Goal: Information Seeking & Learning: Learn about a topic

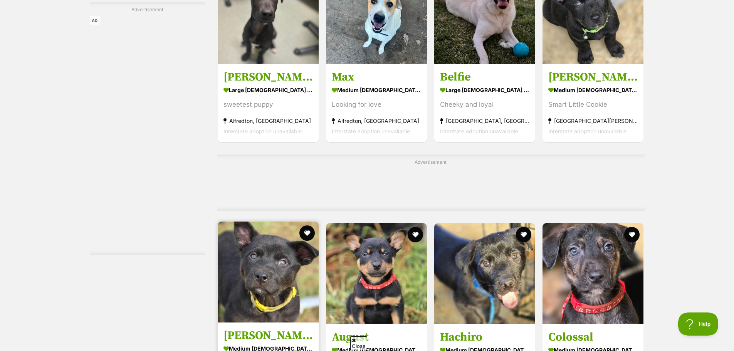
scroll to position [3469, 0]
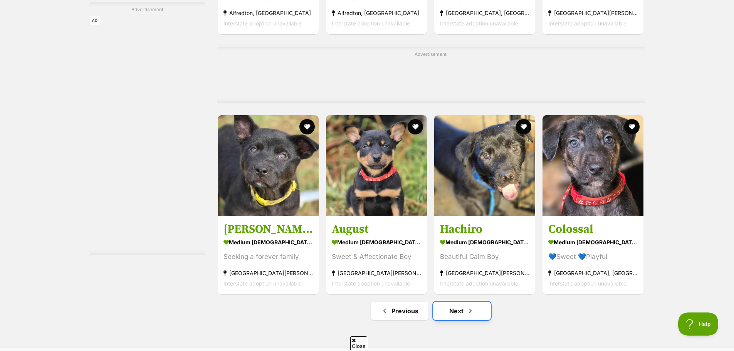
click at [457, 309] on link "Next" at bounding box center [462, 311] width 58 height 19
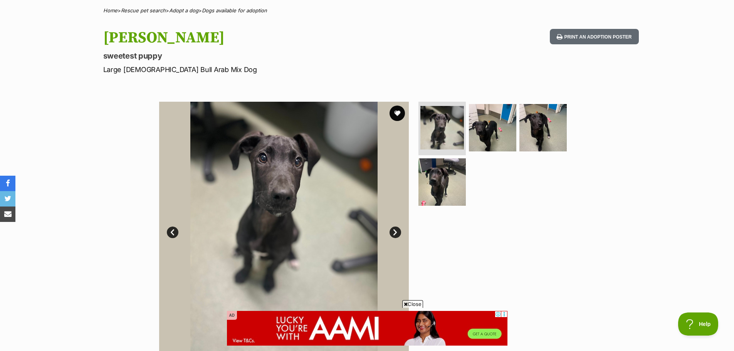
scroll to position [77, 0]
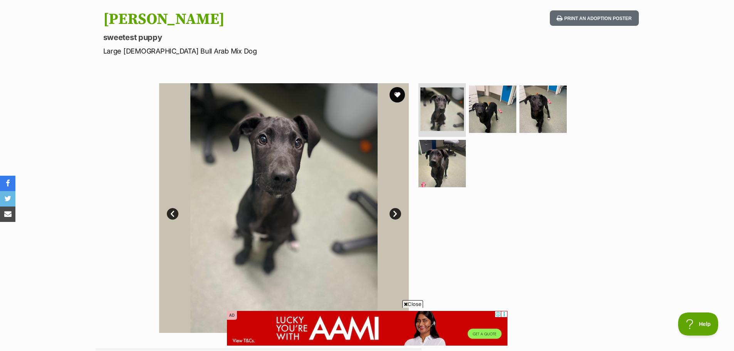
click at [395, 210] on link "Next" at bounding box center [396, 214] width 12 height 12
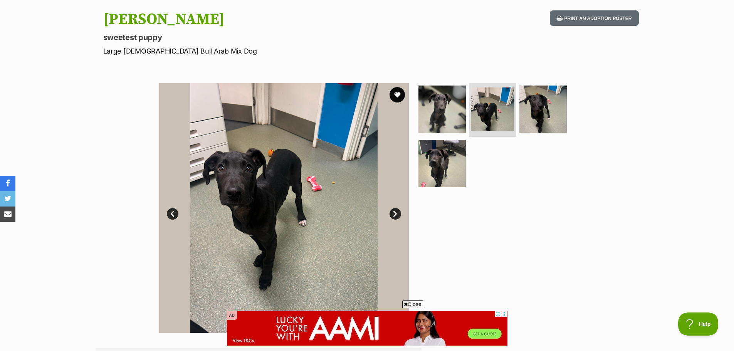
click at [395, 210] on link "Next" at bounding box center [396, 214] width 12 height 12
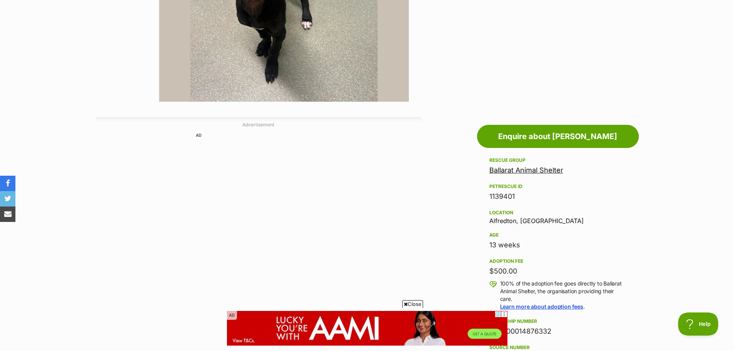
scroll to position [116, 0]
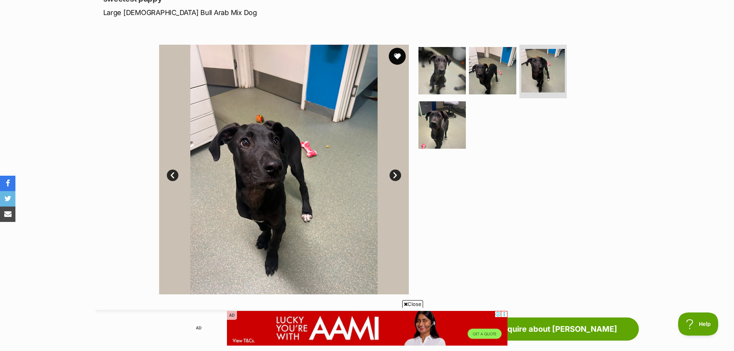
click at [396, 61] on button "favourite" at bounding box center [397, 56] width 17 height 17
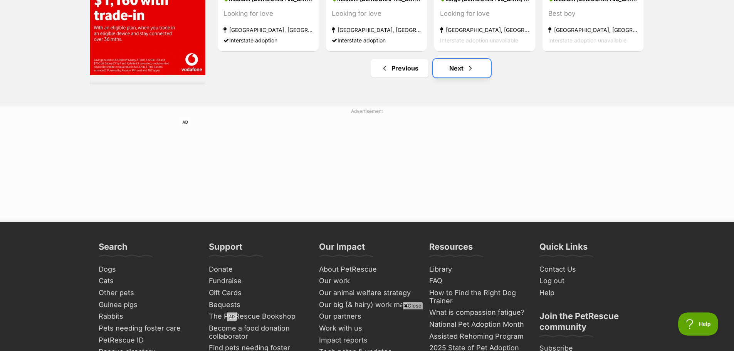
click at [454, 72] on link "Next" at bounding box center [462, 68] width 58 height 19
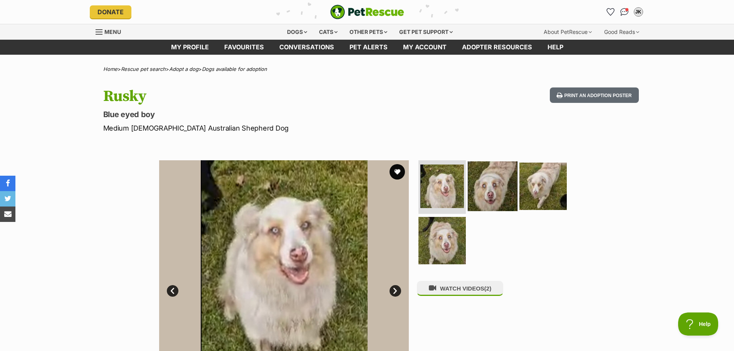
click at [504, 186] on img at bounding box center [493, 186] width 50 height 50
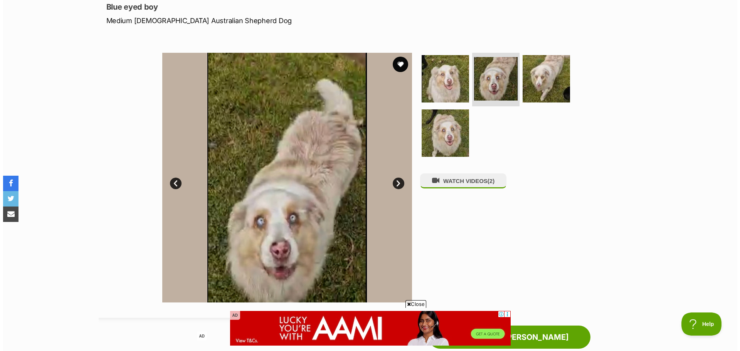
scroll to position [116, 0]
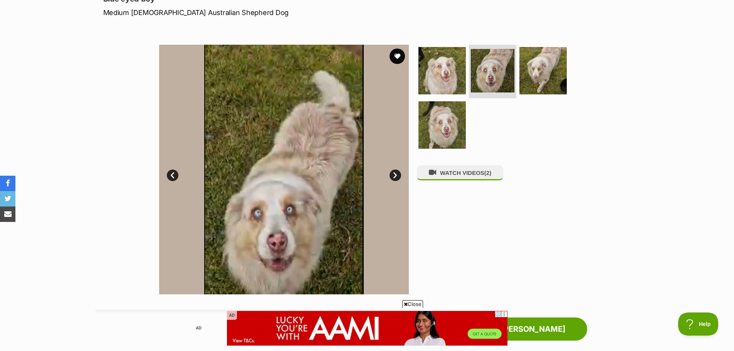
click at [546, 100] on ul at bounding box center [496, 99] width 158 height 109
click at [545, 85] on img at bounding box center [543, 70] width 50 height 50
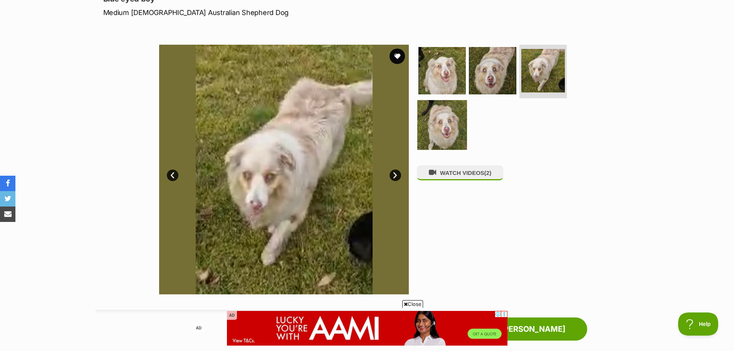
click at [454, 146] on img at bounding box center [442, 125] width 50 height 50
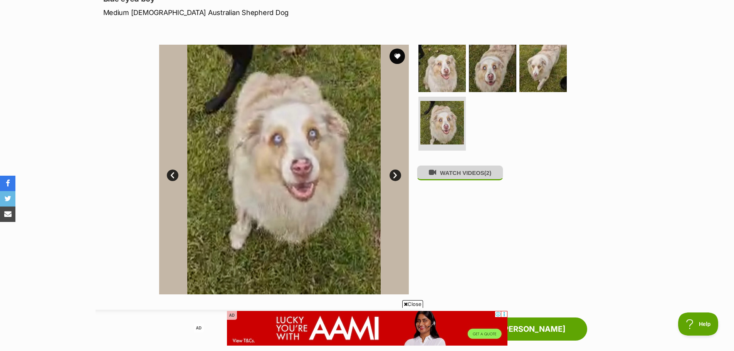
click at [475, 179] on button "WATCH VIDEOS (2)" at bounding box center [460, 172] width 86 height 15
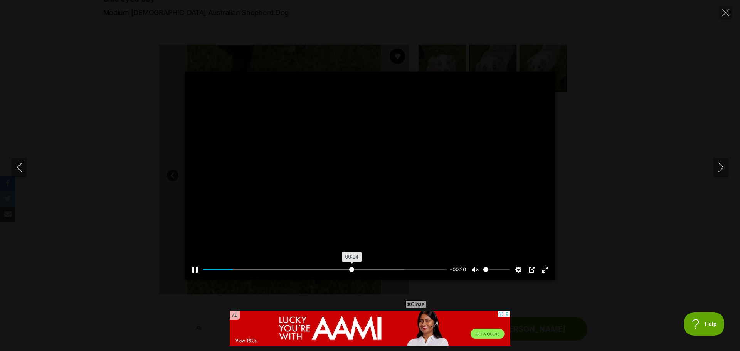
click at [351, 271] on input "Seek" at bounding box center [325, 269] width 244 height 7
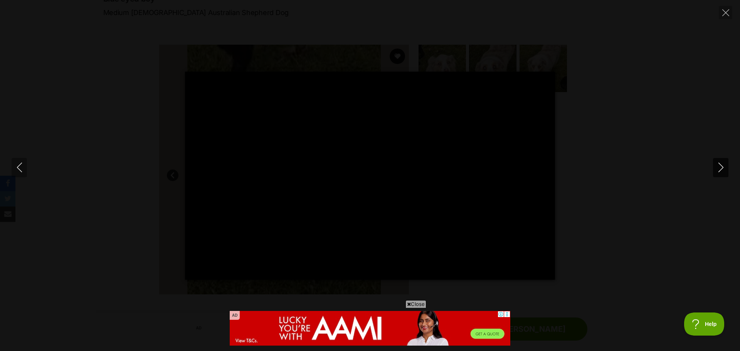
click at [720, 170] on icon "Next" at bounding box center [721, 168] width 10 height 10
type input "66.16"
type input "6.9"
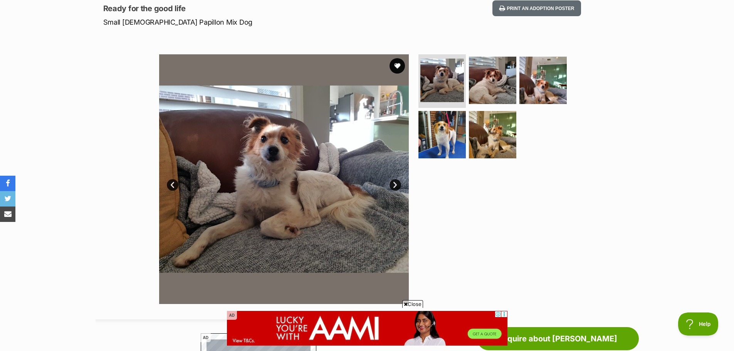
scroll to position [116, 0]
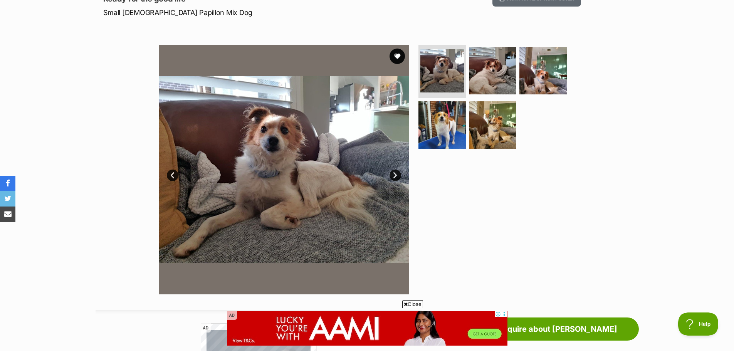
click at [394, 177] on link "Next" at bounding box center [396, 176] width 12 height 12
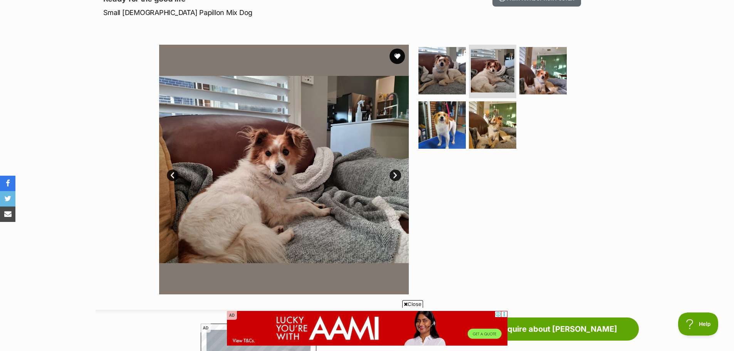
click at [394, 177] on link "Next" at bounding box center [396, 176] width 12 height 12
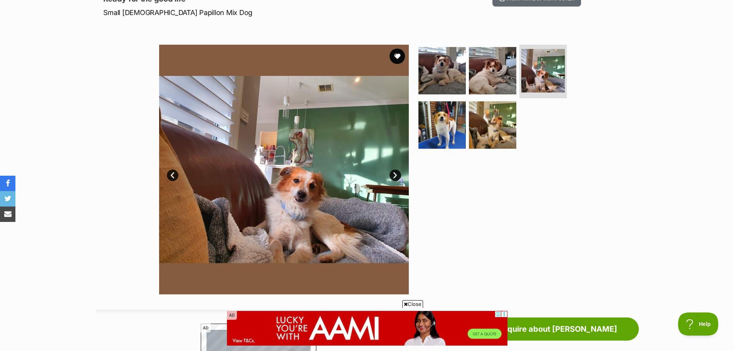
click at [394, 177] on link "Next" at bounding box center [396, 176] width 12 height 12
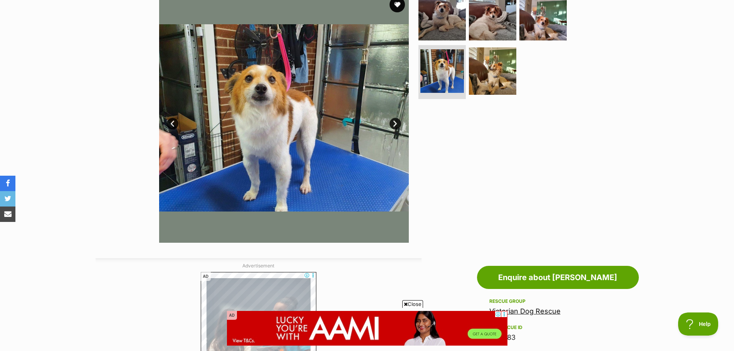
scroll to position [154, 0]
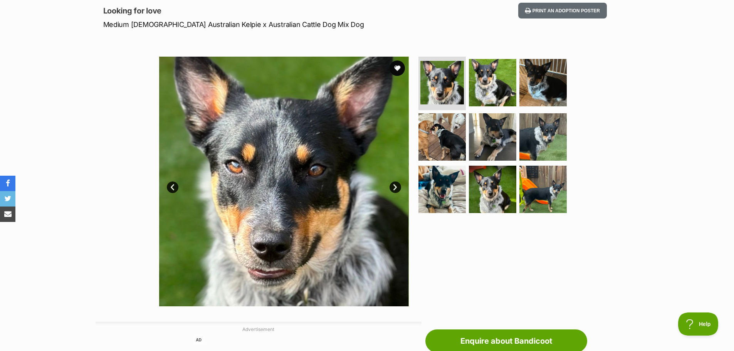
scroll to position [116, 0]
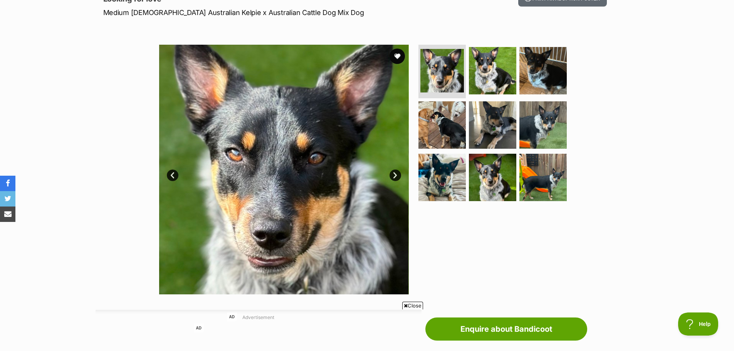
click at [393, 175] on link "Next" at bounding box center [396, 176] width 12 height 12
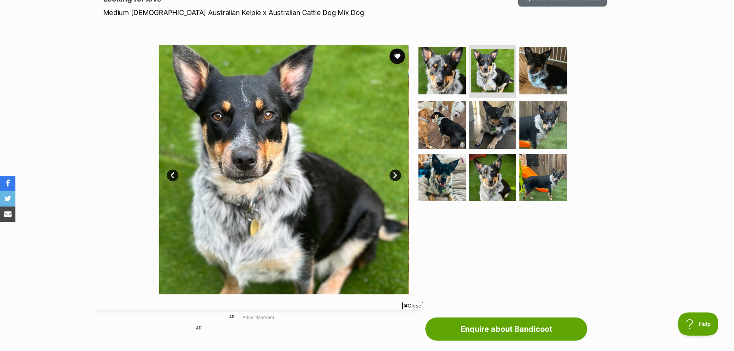
click at [393, 175] on link "Next" at bounding box center [396, 176] width 12 height 12
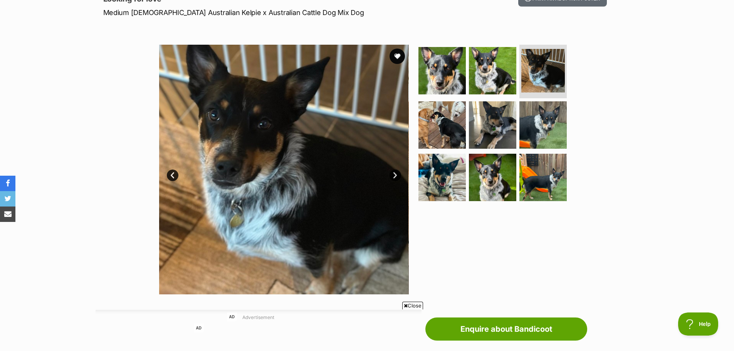
click at [393, 175] on link "Next" at bounding box center [396, 176] width 12 height 12
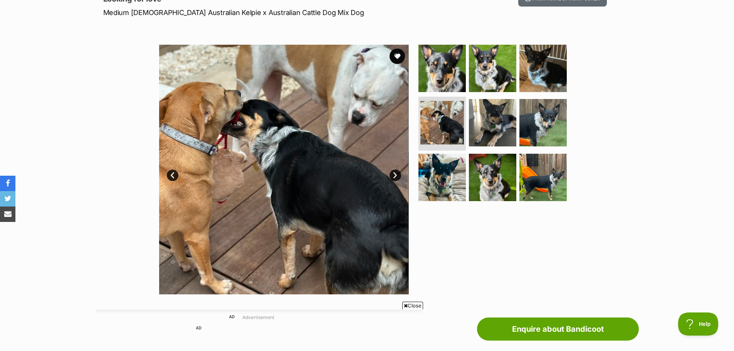
click at [393, 175] on link "Next" at bounding box center [396, 176] width 12 height 12
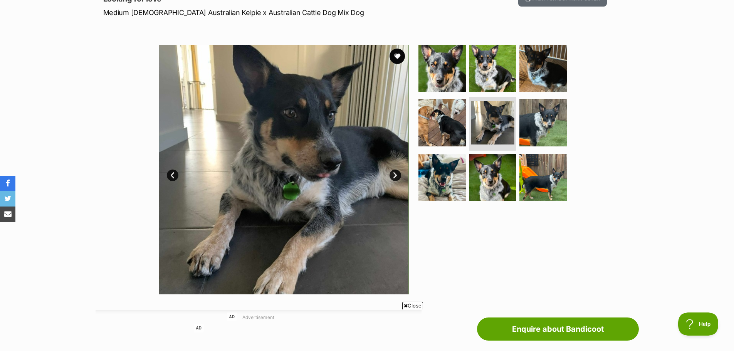
click at [393, 175] on link "Next" at bounding box center [396, 176] width 12 height 12
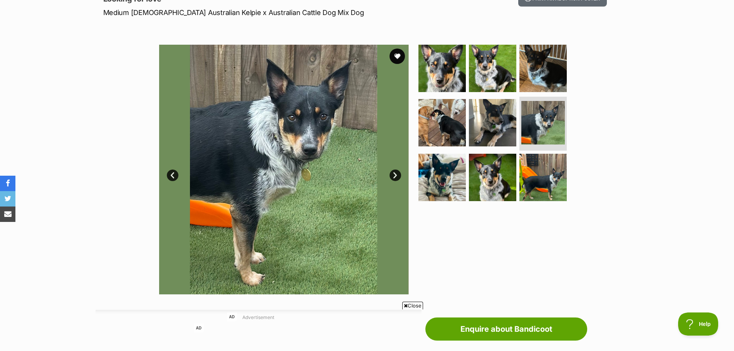
click at [393, 176] on link "Next" at bounding box center [396, 176] width 12 height 12
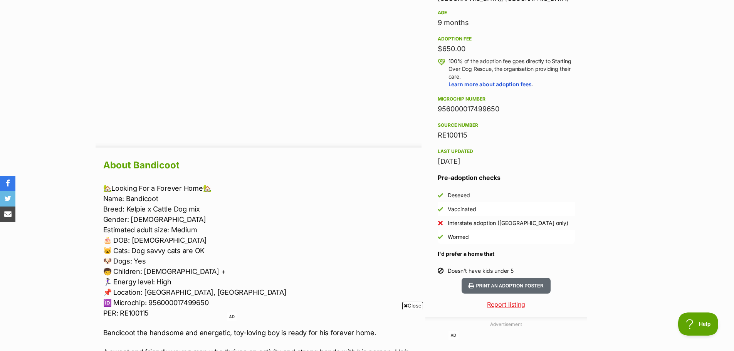
scroll to position [578, 0]
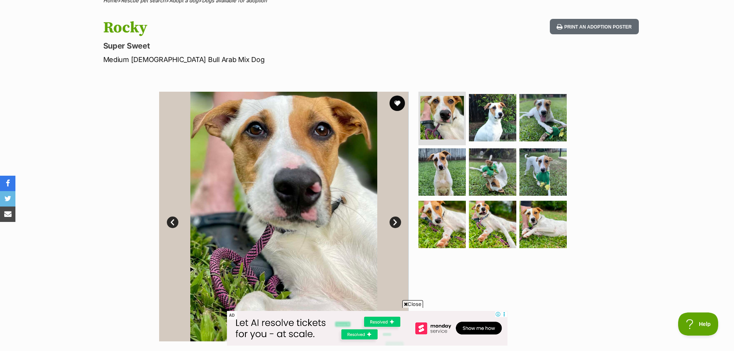
scroll to position [77, 0]
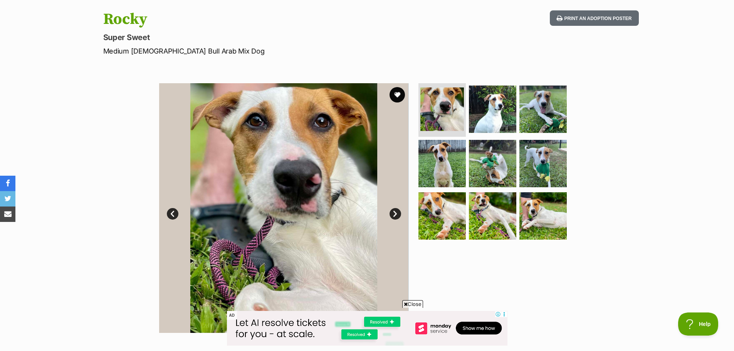
click at [394, 215] on link "Next" at bounding box center [396, 214] width 12 height 12
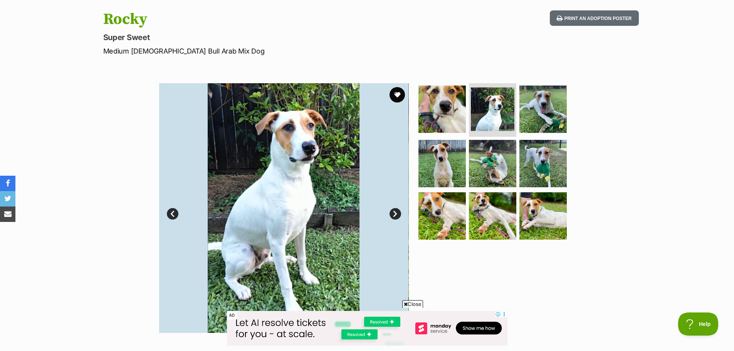
click at [394, 215] on link "Next" at bounding box center [396, 214] width 12 height 12
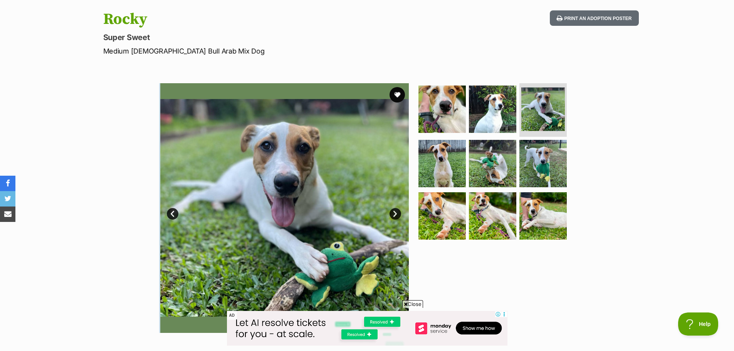
click at [393, 216] on link "Next" at bounding box center [396, 214] width 12 height 12
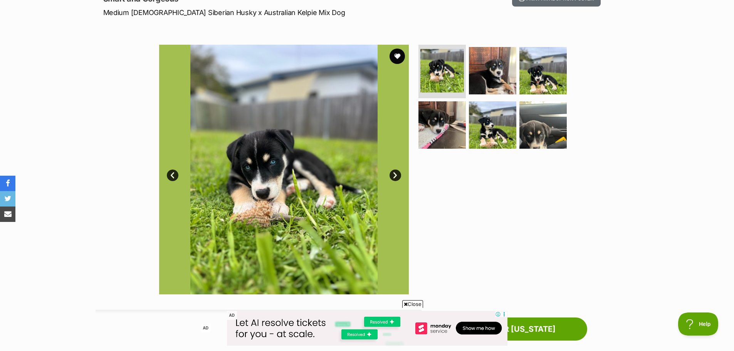
drag, startPoint x: 395, startPoint y: 169, endPoint x: 394, endPoint y: 174, distance: 5.1
click at [395, 170] on div "Available 1 of 6 images 1 of 6 images 1 of 6 images 1 of 6 images 1 of 6 images…" at bounding box center [284, 170] width 250 height 250
click at [394, 176] on link "Next" at bounding box center [396, 176] width 12 height 12
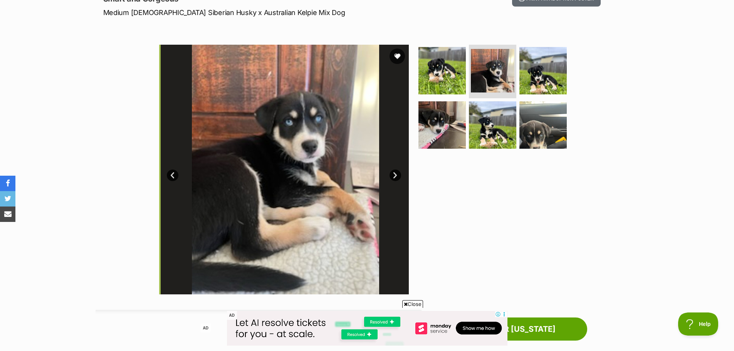
click at [394, 177] on link "Next" at bounding box center [396, 176] width 12 height 12
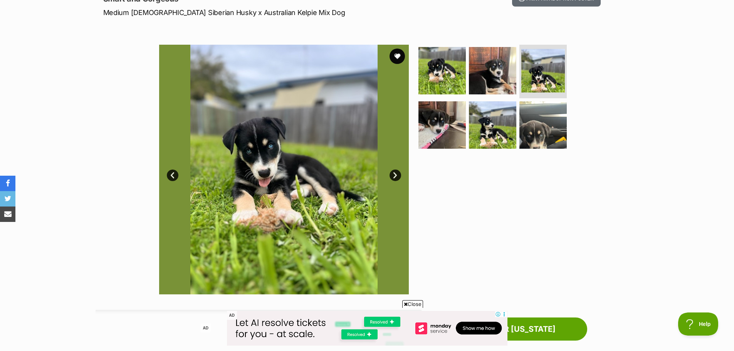
drag, startPoint x: 394, startPoint y: 177, endPoint x: 350, endPoint y: 140, distance: 57.9
click at [394, 178] on link "Next" at bounding box center [396, 176] width 12 height 12
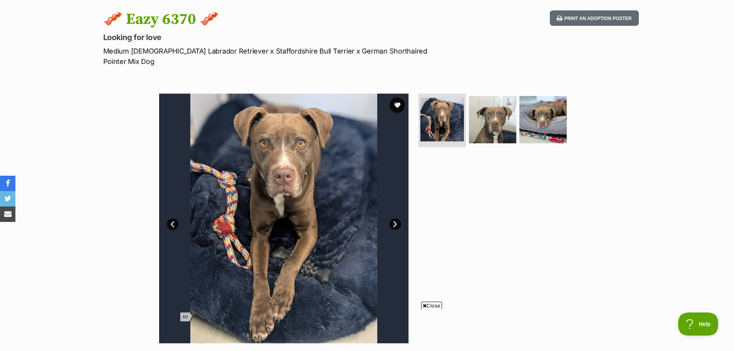
click at [394, 219] on link "Next" at bounding box center [396, 225] width 12 height 12
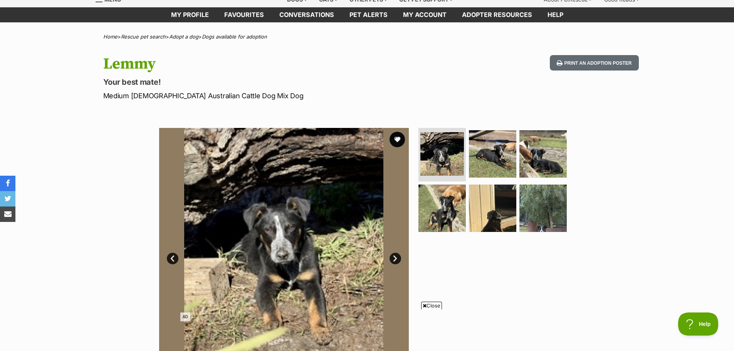
scroll to position [116, 0]
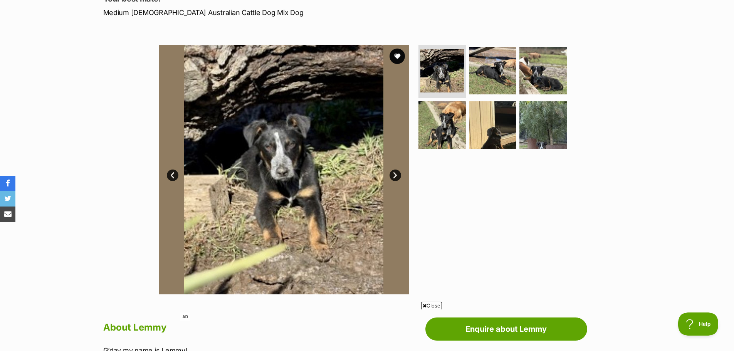
click at [394, 170] on link "Next" at bounding box center [396, 176] width 12 height 12
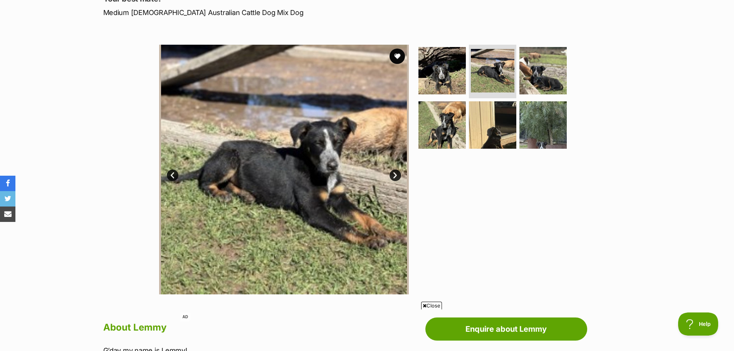
click at [395, 172] on link "Next" at bounding box center [396, 176] width 12 height 12
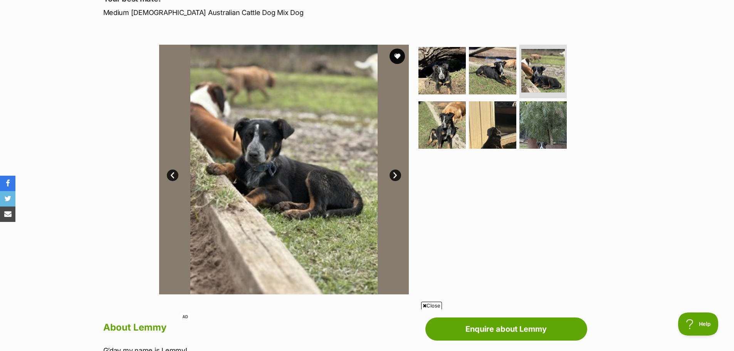
click at [395, 172] on link "Next" at bounding box center [396, 176] width 12 height 12
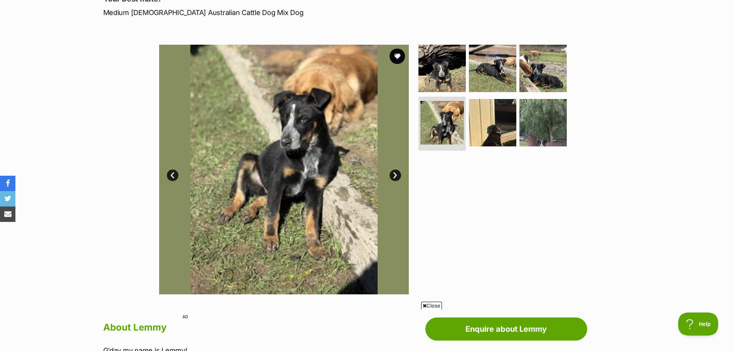
click at [395, 172] on link "Next" at bounding box center [396, 176] width 12 height 12
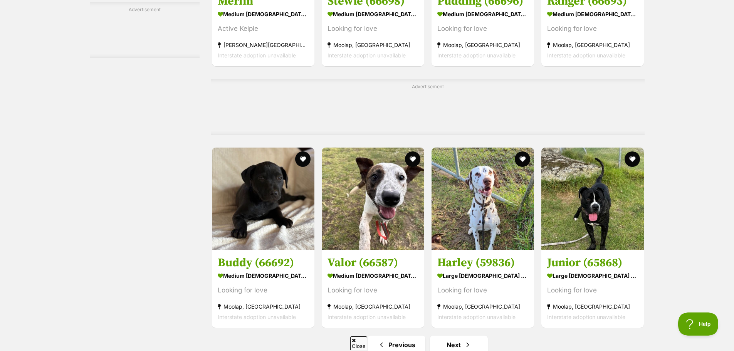
scroll to position [3431, 0]
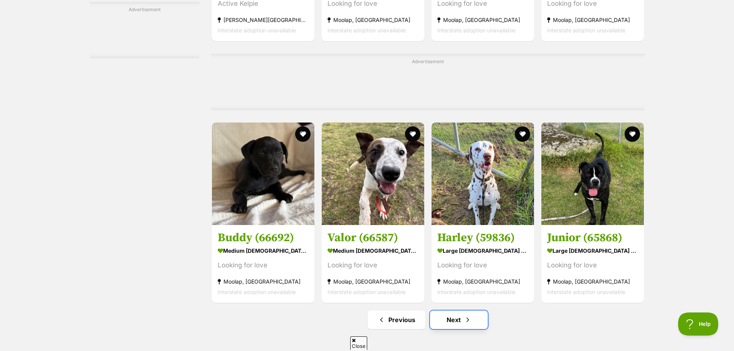
click at [469, 315] on link "Next" at bounding box center [459, 320] width 58 height 19
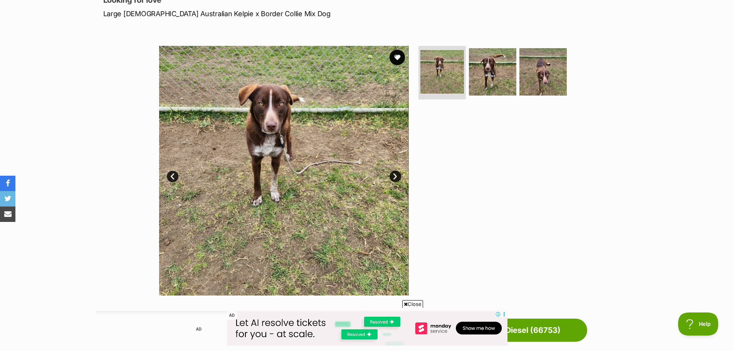
scroll to position [116, 0]
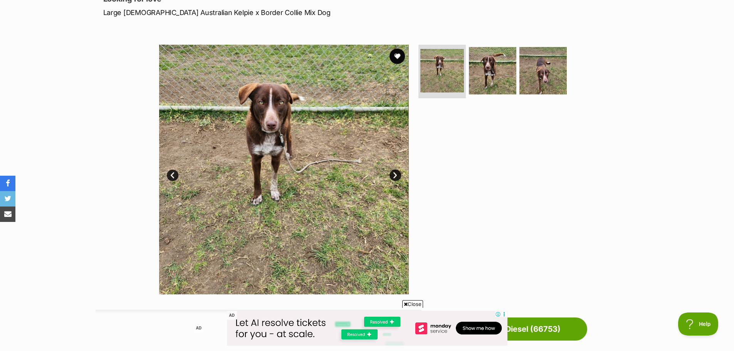
click at [395, 176] on link "Next" at bounding box center [396, 176] width 12 height 12
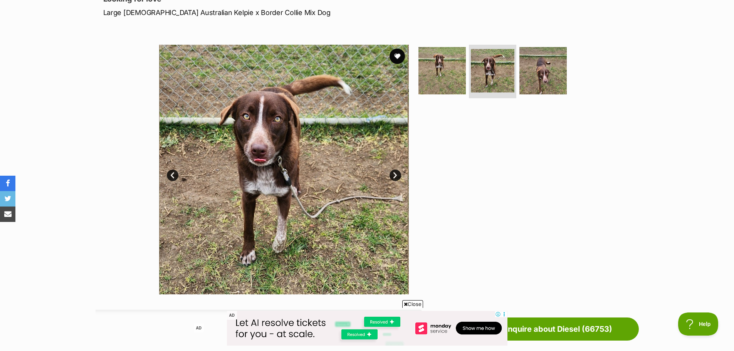
click at [395, 176] on link "Next" at bounding box center [396, 176] width 12 height 12
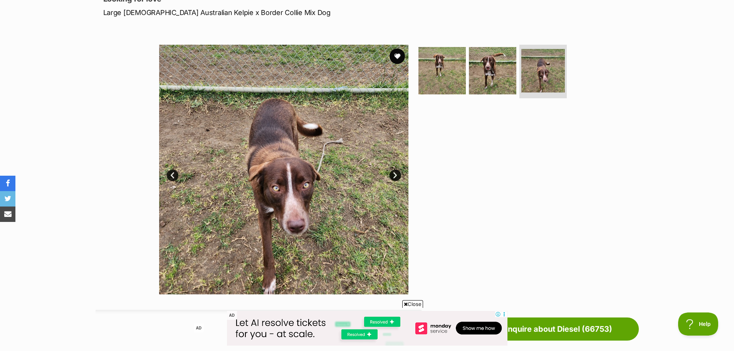
click at [395, 176] on link "Next" at bounding box center [396, 176] width 12 height 12
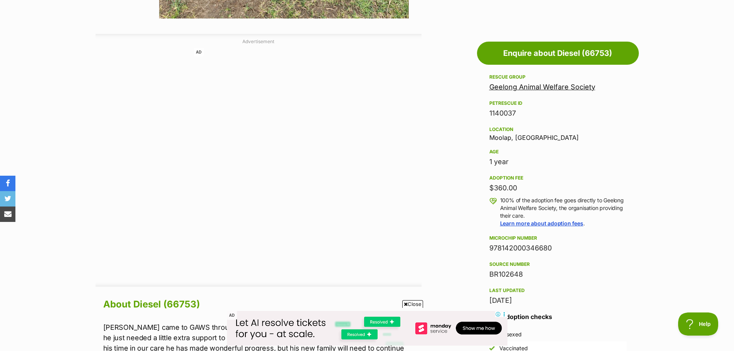
scroll to position [385, 0]
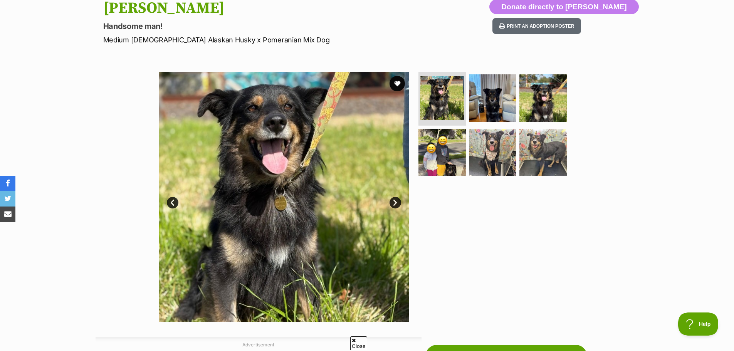
scroll to position [116, 0]
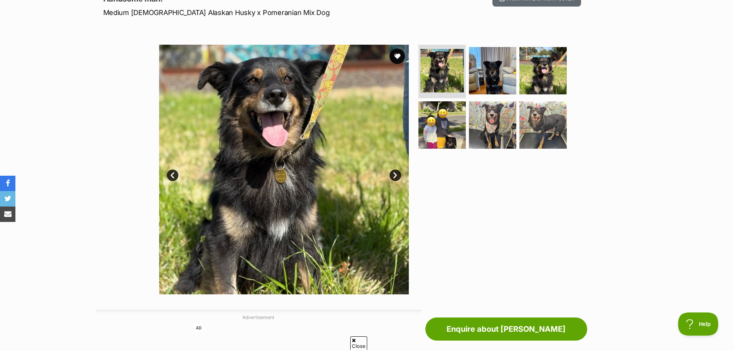
click at [399, 176] on link "Next" at bounding box center [396, 176] width 12 height 12
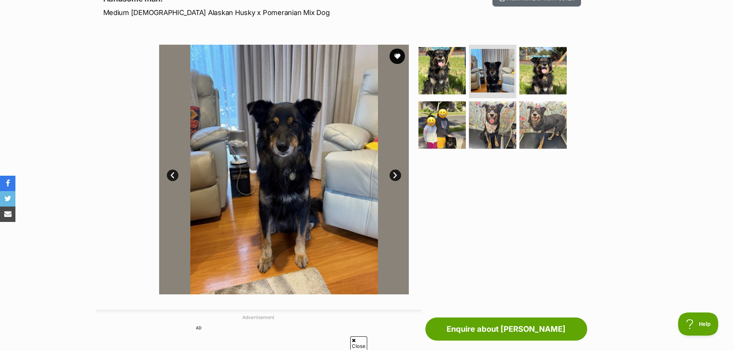
click at [396, 175] on link "Next" at bounding box center [396, 176] width 12 height 12
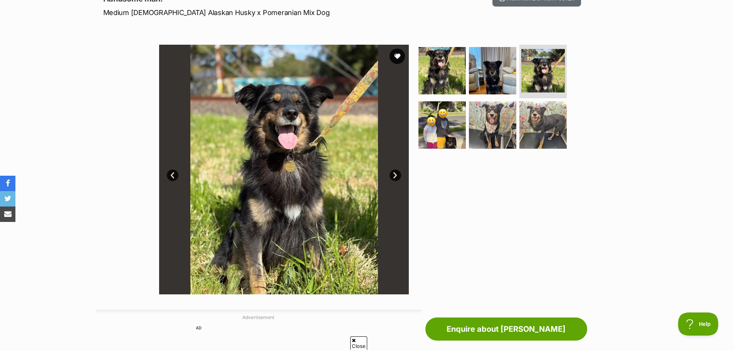
click at [390, 176] on link "Next" at bounding box center [396, 176] width 12 height 12
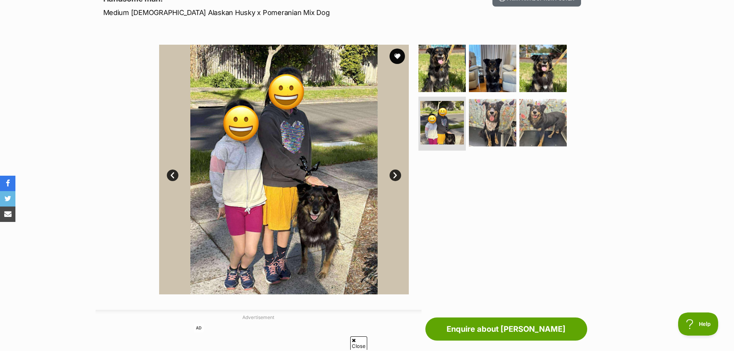
click at [390, 176] on link "Next" at bounding box center [396, 176] width 12 height 12
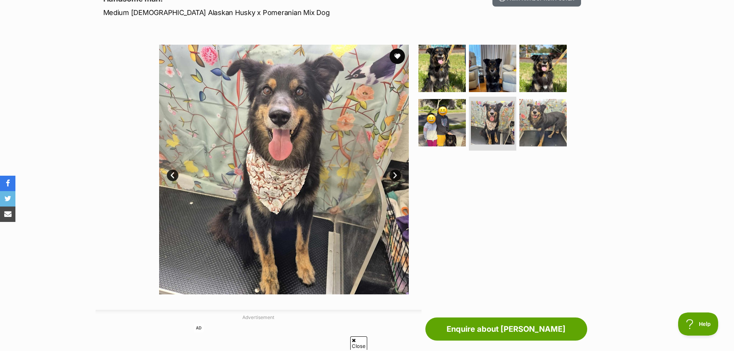
click at [390, 176] on link "Next" at bounding box center [396, 176] width 12 height 12
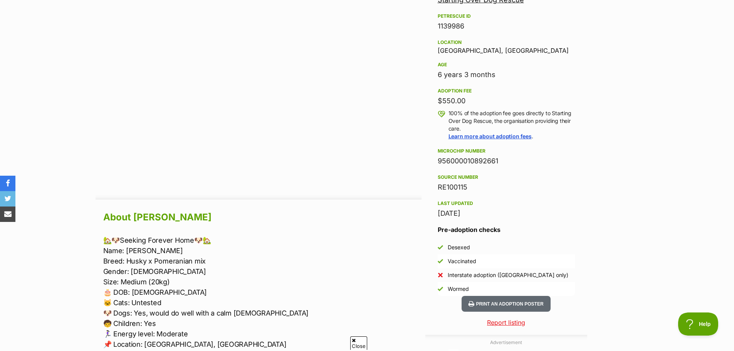
scroll to position [540, 0]
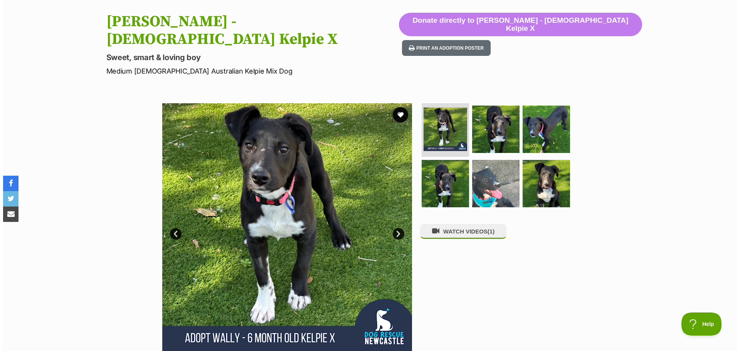
scroll to position [77, 0]
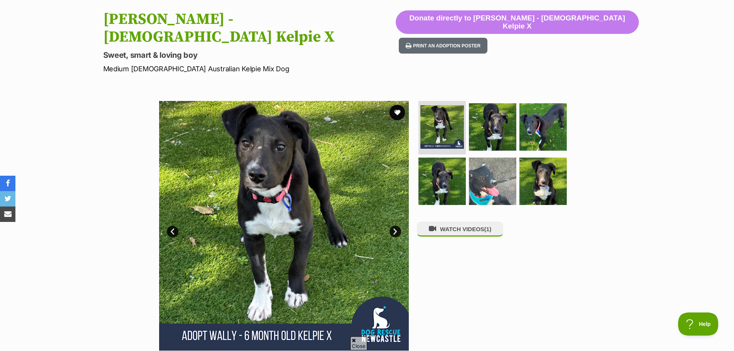
click at [396, 226] on link "Next" at bounding box center [396, 232] width 12 height 12
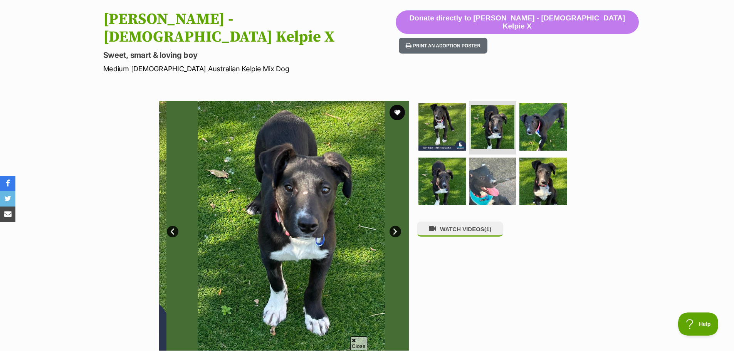
click at [395, 226] on link "Next" at bounding box center [396, 232] width 12 height 12
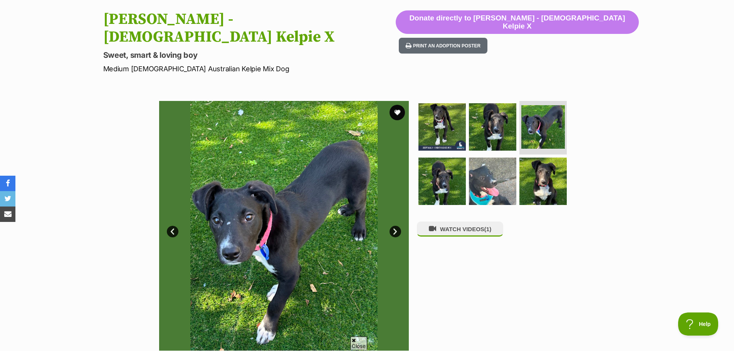
click at [395, 226] on link "Next" at bounding box center [396, 232] width 12 height 12
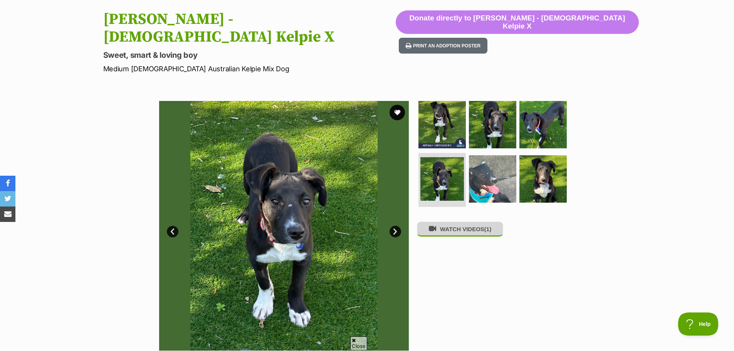
click at [451, 222] on button "WATCH VIDEOS (1)" at bounding box center [460, 229] width 86 height 15
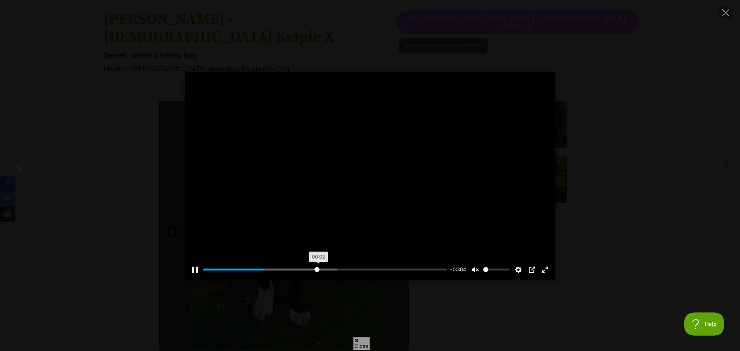
click at [316, 270] on input "Seek" at bounding box center [325, 269] width 244 height 7
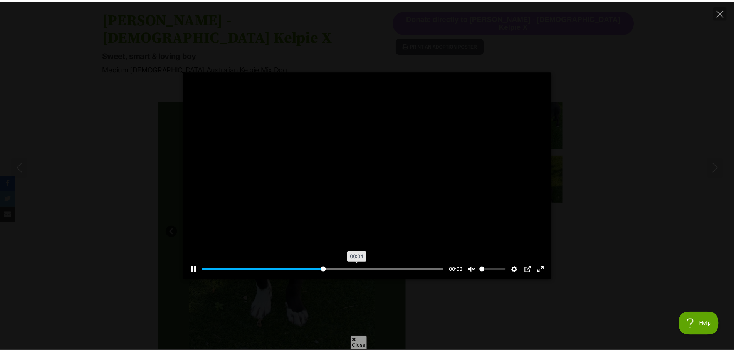
scroll to position [0, 0]
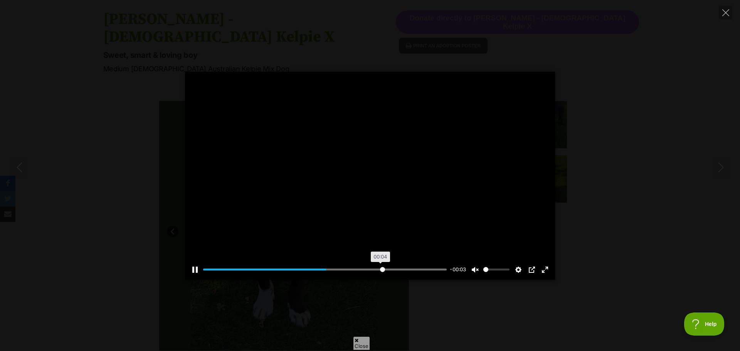
click at [382, 269] on input "Seek" at bounding box center [325, 269] width 244 height 7
click at [436, 269] on input "Seek" at bounding box center [325, 269] width 244 height 7
type input "100"
drag, startPoint x: 724, startPoint y: 15, endPoint x: 717, endPoint y: 19, distance: 8.3
click at [724, 15] on icon "Close" at bounding box center [725, 12] width 7 height 7
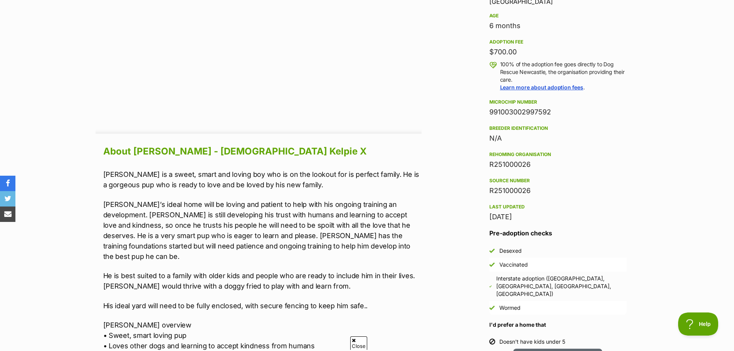
scroll to position [617, 0]
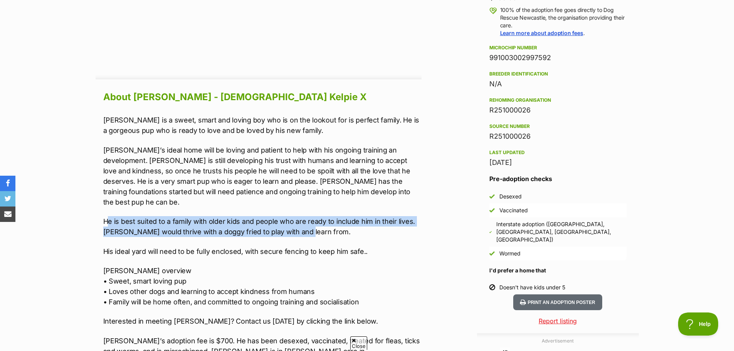
drag, startPoint x: 108, startPoint y: 196, endPoint x: 298, endPoint y: 203, distance: 189.8
click at [298, 216] on p "He is best suited to a family with older kids and people who are ready to inclu…" at bounding box center [262, 226] width 318 height 21
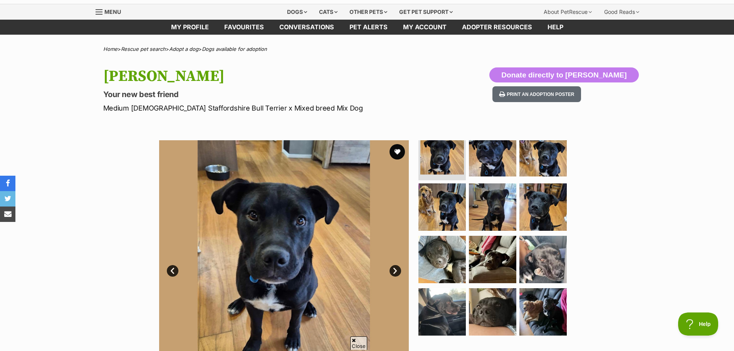
scroll to position [77, 0]
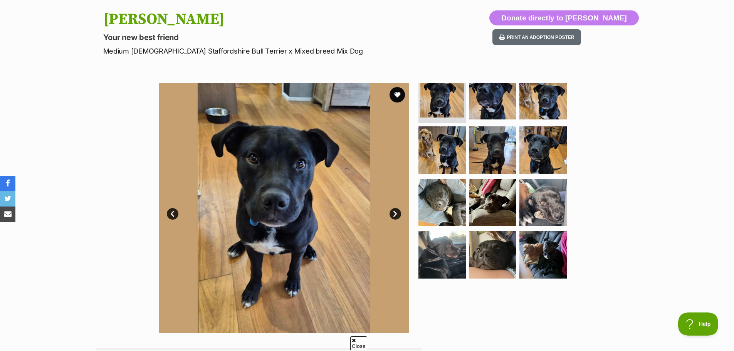
click at [397, 218] on link "Next" at bounding box center [396, 214] width 12 height 12
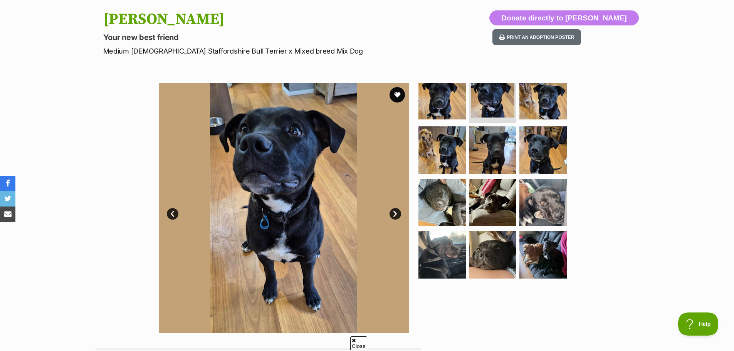
click at [397, 215] on link "Next" at bounding box center [396, 214] width 12 height 12
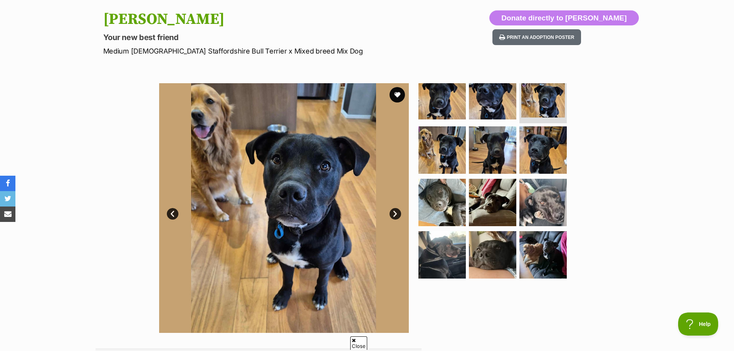
click at [397, 215] on link "Next" at bounding box center [396, 214] width 12 height 12
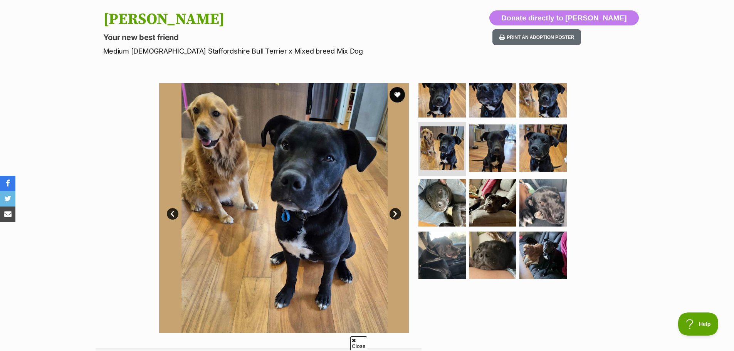
click at [397, 215] on link "Next" at bounding box center [396, 214] width 12 height 12
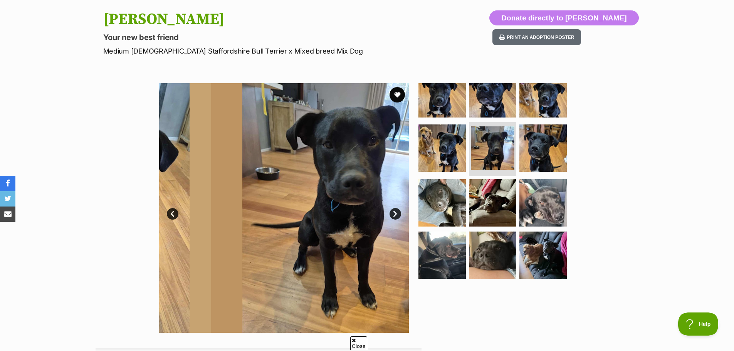
click at [397, 215] on link "Next" at bounding box center [396, 214] width 12 height 12
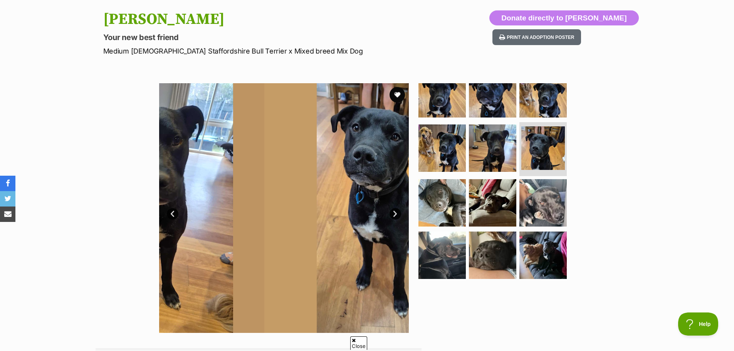
scroll to position [0, 0]
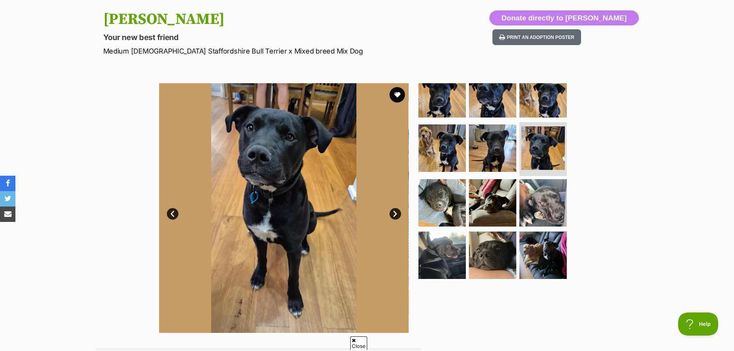
click at [397, 215] on link "Next" at bounding box center [396, 214] width 12 height 12
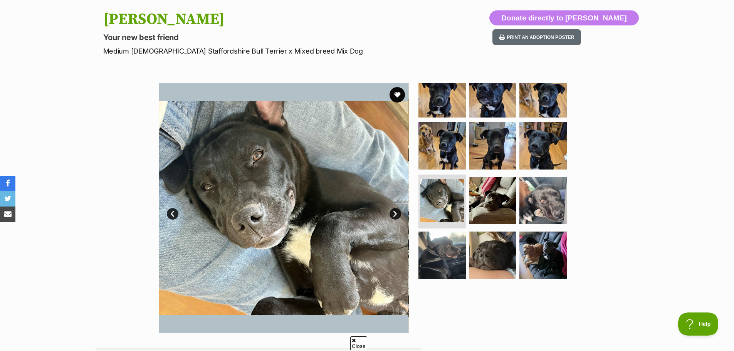
click at [397, 215] on link "Next" at bounding box center [396, 214] width 12 height 12
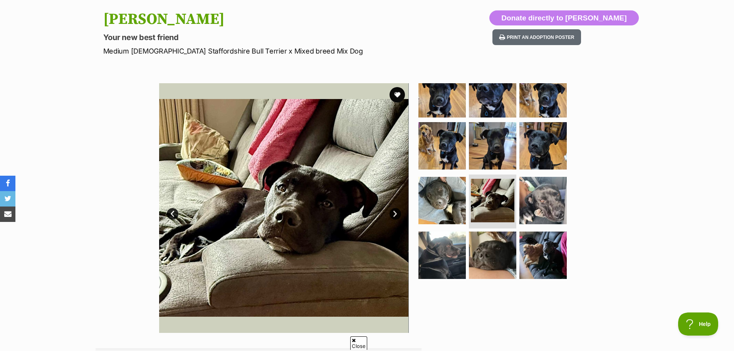
click at [397, 215] on link "Next" at bounding box center [396, 214] width 12 height 12
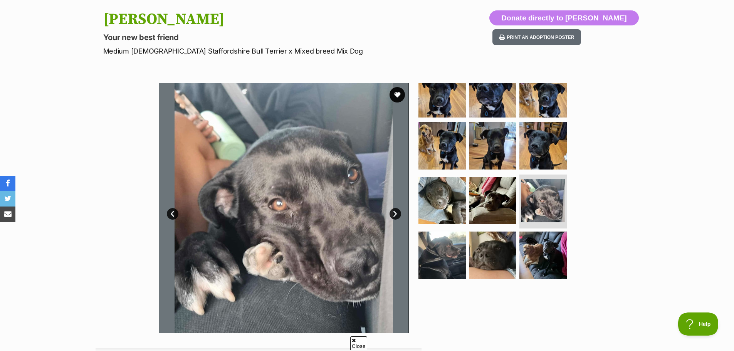
click at [397, 215] on link "Next" at bounding box center [396, 214] width 12 height 12
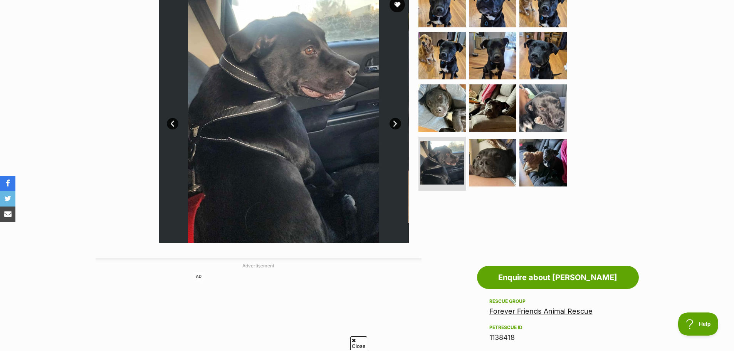
scroll to position [154, 0]
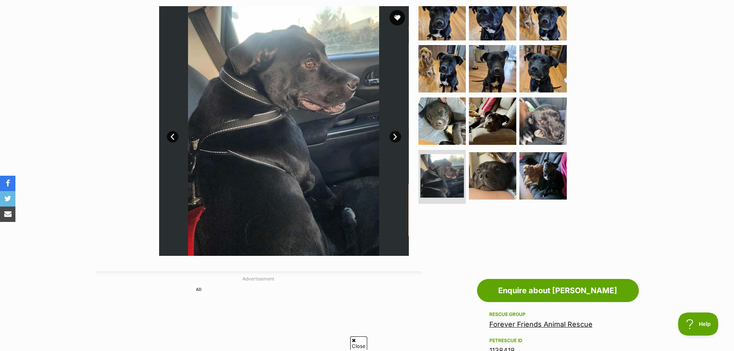
click at [390, 138] on link "Next" at bounding box center [396, 137] width 12 height 12
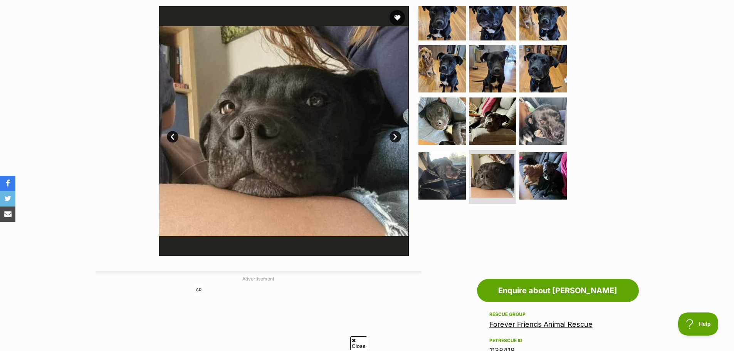
click at [390, 138] on link "Next" at bounding box center [396, 137] width 12 height 12
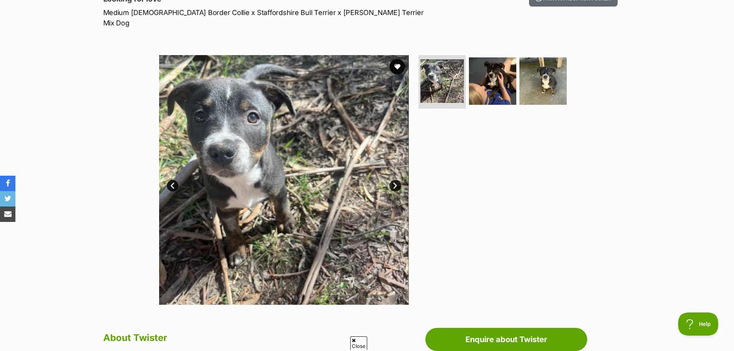
click at [395, 182] on img at bounding box center [284, 180] width 250 height 250
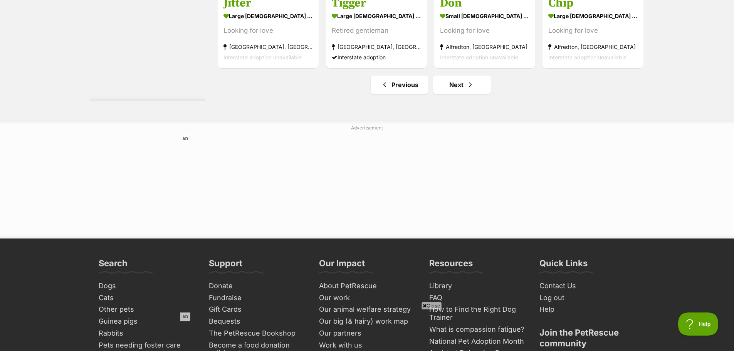
scroll to position [3700, 0]
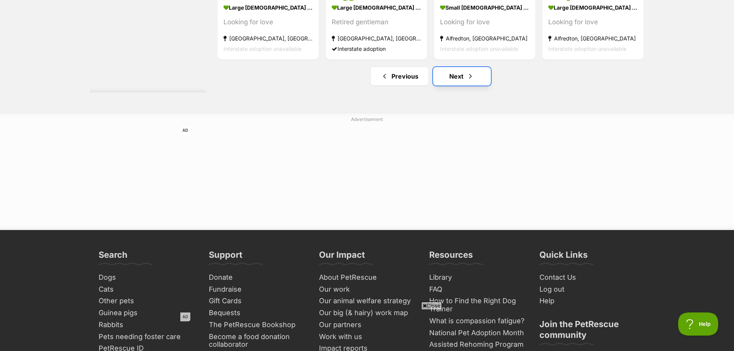
click at [468, 73] on span "Next page" at bounding box center [471, 76] width 8 height 9
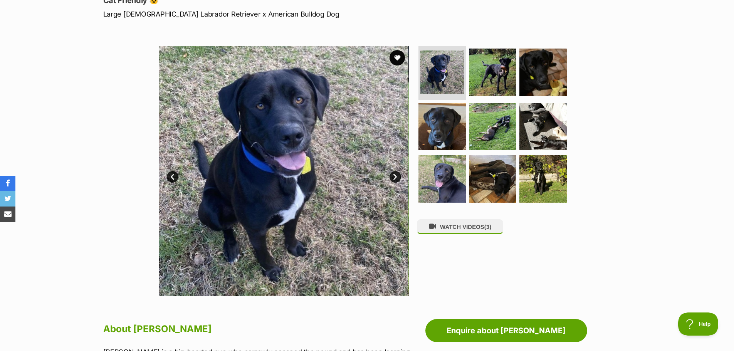
scroll to position [116, 0]
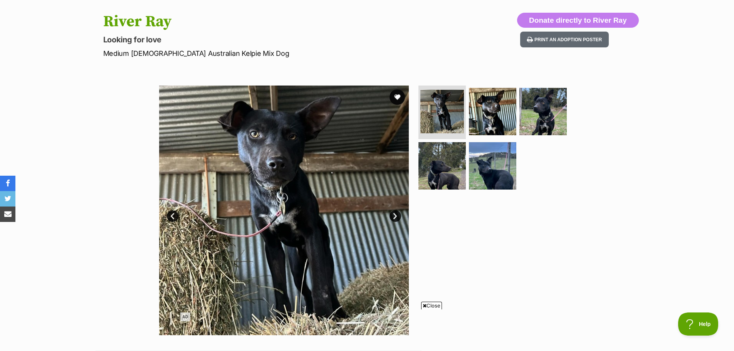
scroll to position [77, 0]
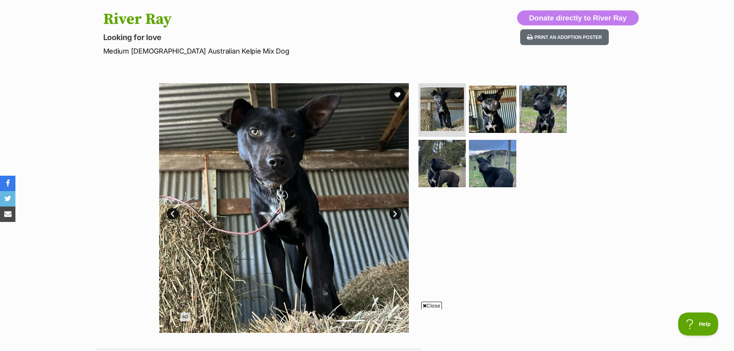
click at [392, 215] on link "Next" at bounding box center [396, 214] width 12 height 12
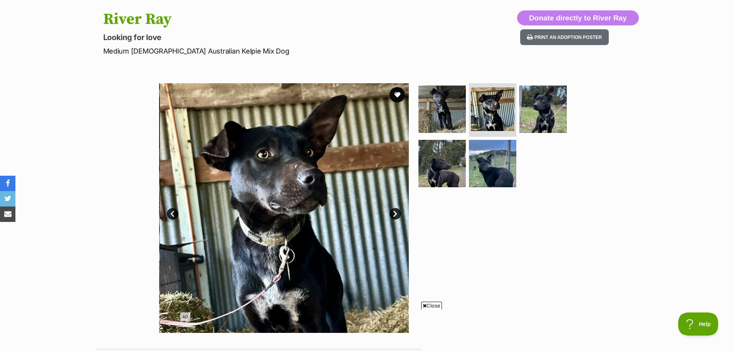
click at [392, 215] on link "Next" at bounding box center [396, 214] width 12 height 12
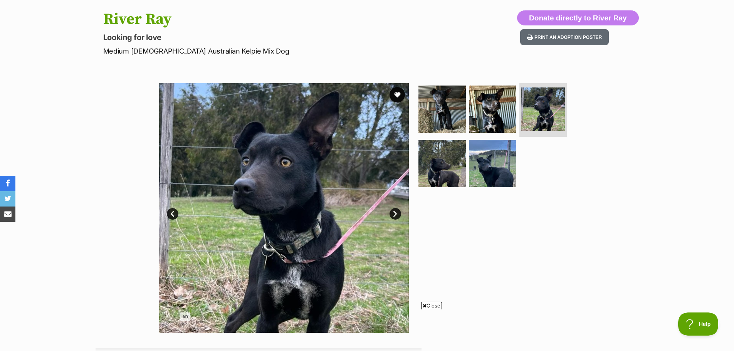
click at [392, 215] on link "Next" at bounding box center [396, 214] width 12 height 12
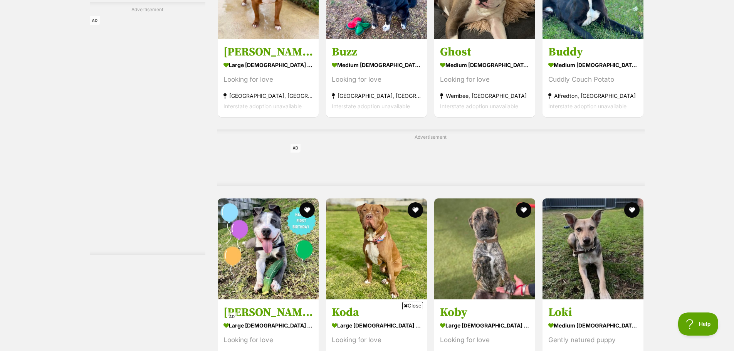
scroll to position [3469, 0]
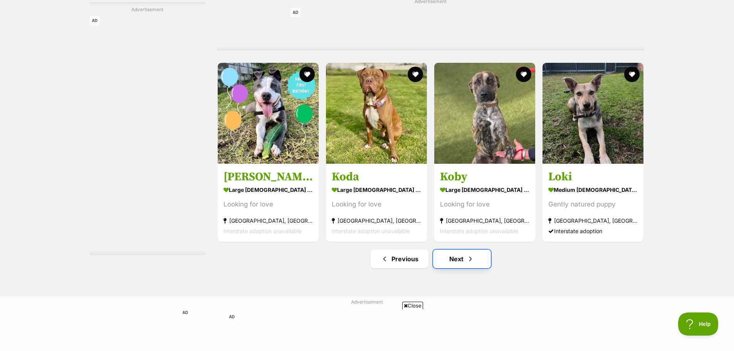
click at [485, 257] on link "Next" at bounding box center [462, 259] width 58 height 19
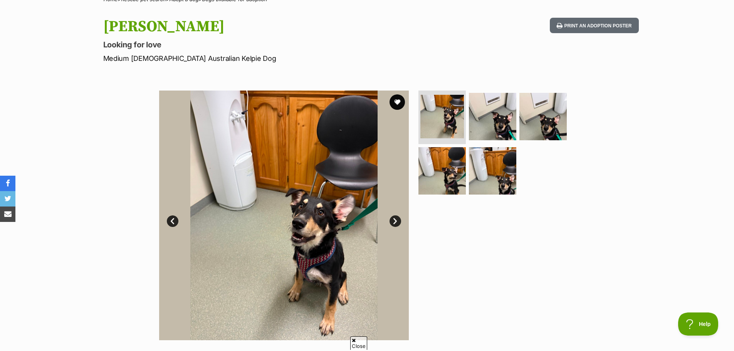
scroll to position [77, 0]
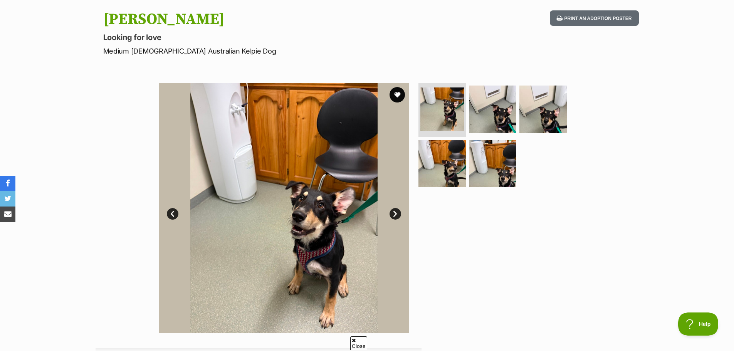
click at [393, 212] on link "Next" at bounding box center [396, 214] width 12 height 12
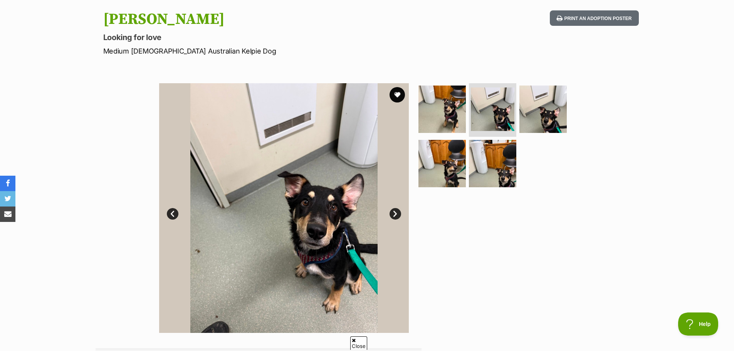
click at [393, 212] on link "Next" at bounding box center [396, 214] width 12 height 12
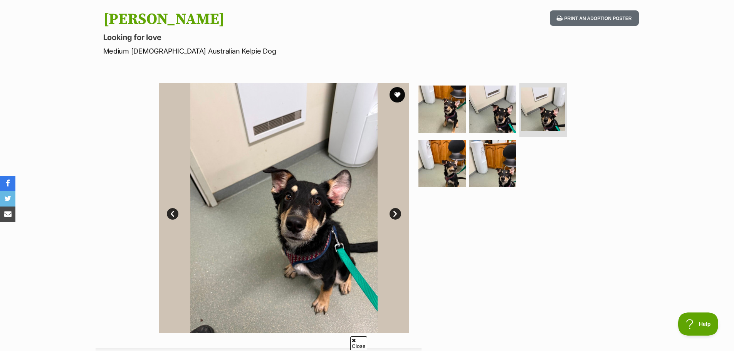
click at [393, 212] on link "Next" at bounding box center [396, 214] width 12 height 12
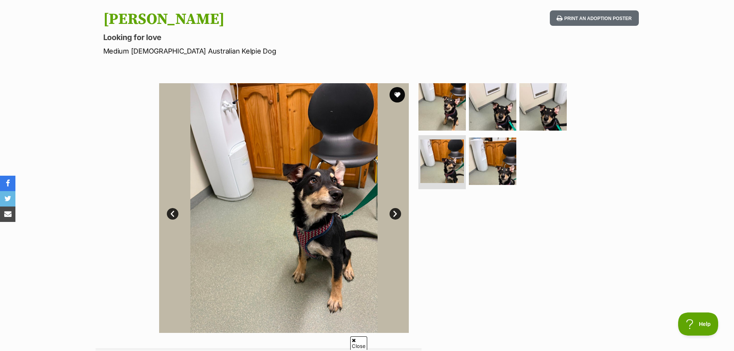
click at [393, 212] on link "Next" at bounding box center [396, 214] width 12 height 12
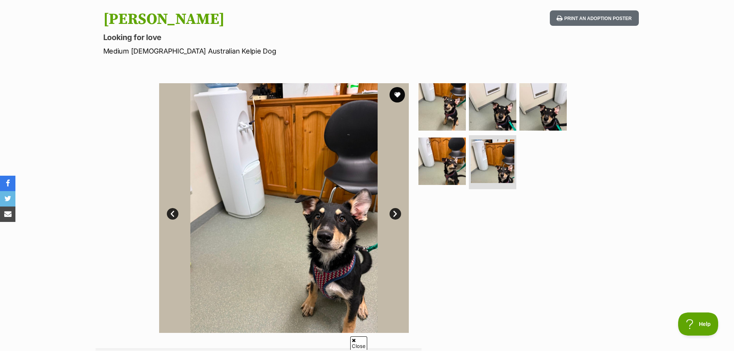
click at [393, 212] on link "Next" at bounding box center [396, 214] width 12 height 12
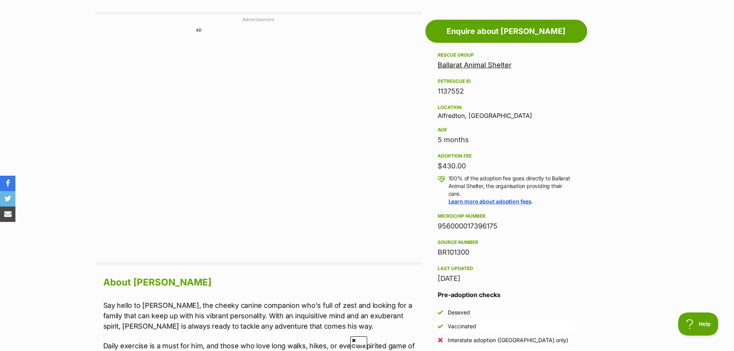
scroll to position [540, 0]
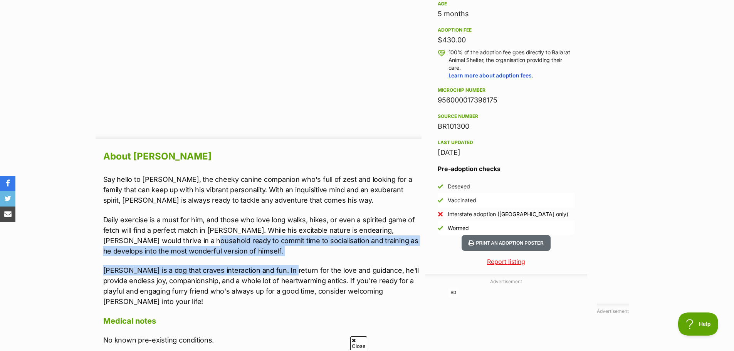
drag, startPoint x: 189, startPoint y: 245, endPoint x: 289, endPoint y: 275, distance: 104.7
click at [287, 274] on div "Say hello to Freddy, the cheeky canine companion who's full of zest and looking…" at bounding box center [262, 240] width 318 height 133
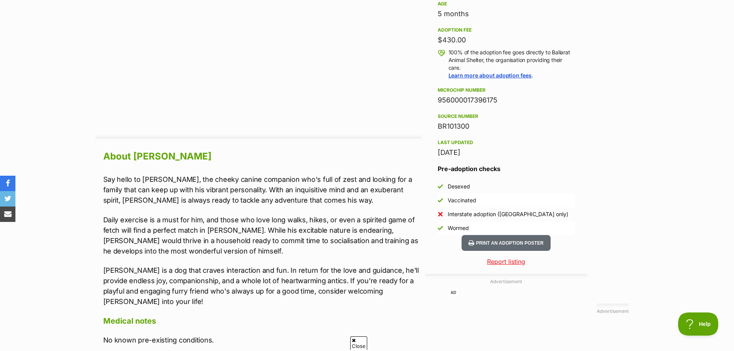
click at [337, 296] on p "Freddy is a dog that craves interaction and fun. In return for the love and gui…" at bounding box center [262, 286] width 318 height 42
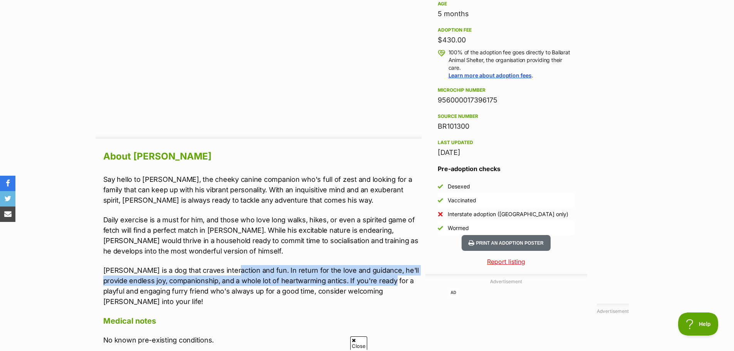
drag, startPoint x: 229, startPoint y: 272, endPoint x: 388, endPoint y: 285, distance: 159.7
click at [388, 285] on p "Freddy is a dog that craves interaction and fun. In return for the love and gui…" at bounding box center [262, 286] width 318 height 42
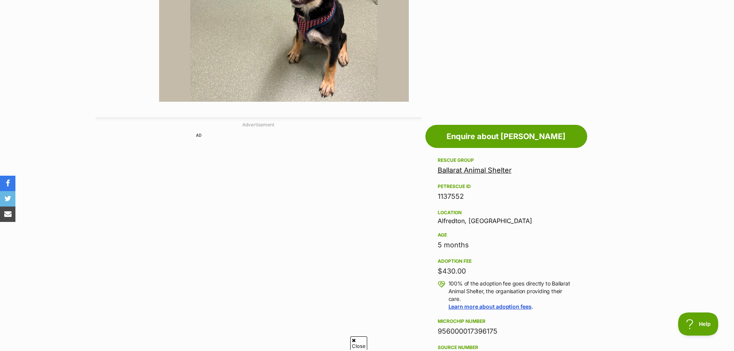
scroll to position [77, 0]
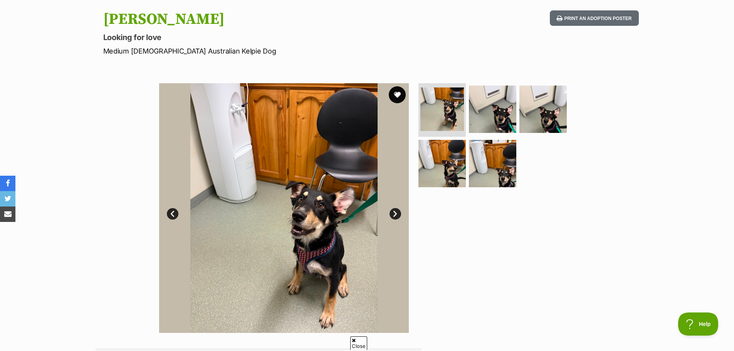
click at [400, 93] on button "favourite" at bounding box center [397, 94] width 17 height 17
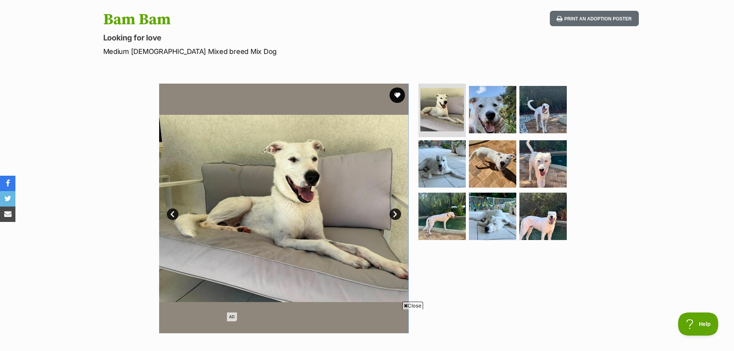
scroll to position [77, 0]
click at [394, 215] on link "Next" at bounding box center [396, 214] width 12 height 12
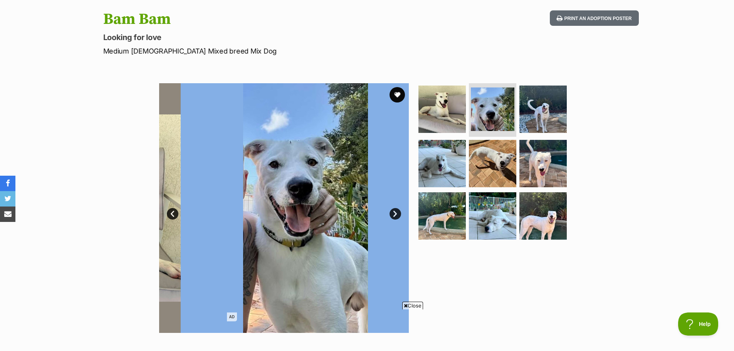
click at [394, 215] on link "Next" at bounding box center [396, 214] width 12 height 12
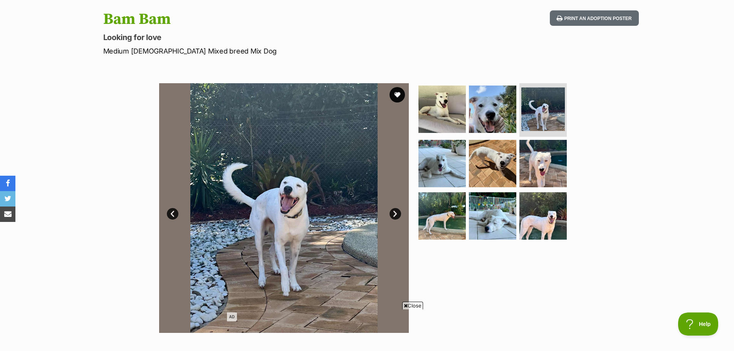
click at [394, 215] on link "Next" at bounding box center [396, 214] width 12 height 12
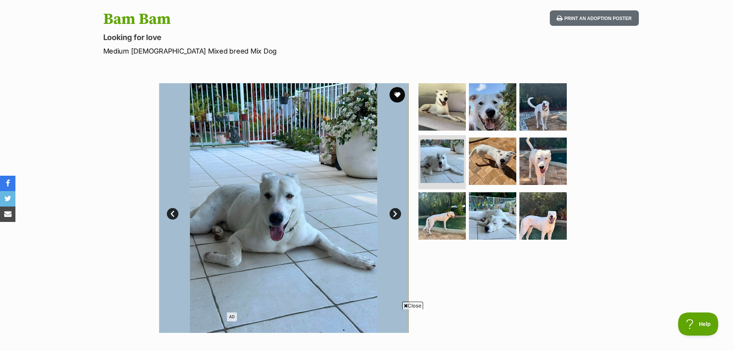
click at [394, 215] on link "Next" at bounding box center [396, 214] width 12 height 12
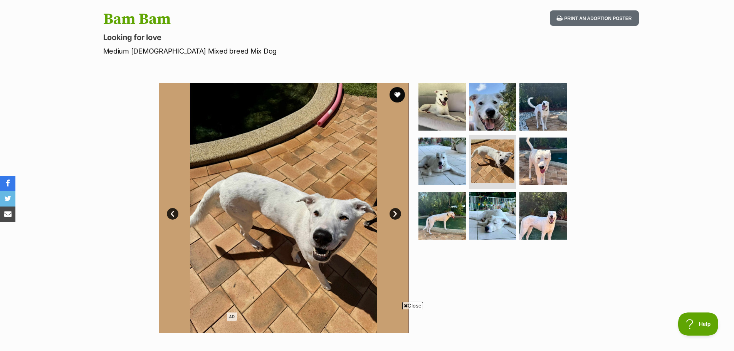
click at [394, 215] on link "Next" at bounding box center [396, 214] width 12 height 12
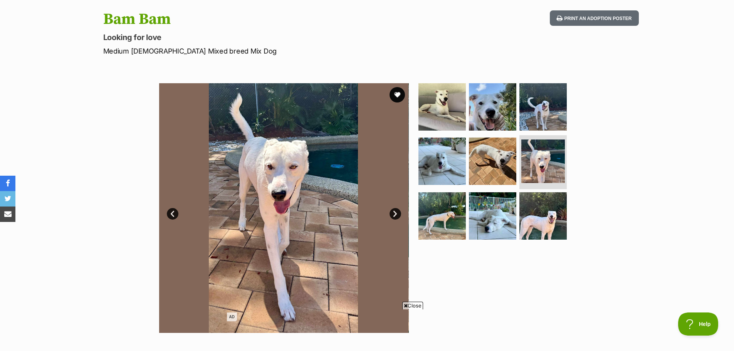
click at [394, 215] on link "Next" at bounding box center [396, 214] width 12 height 12
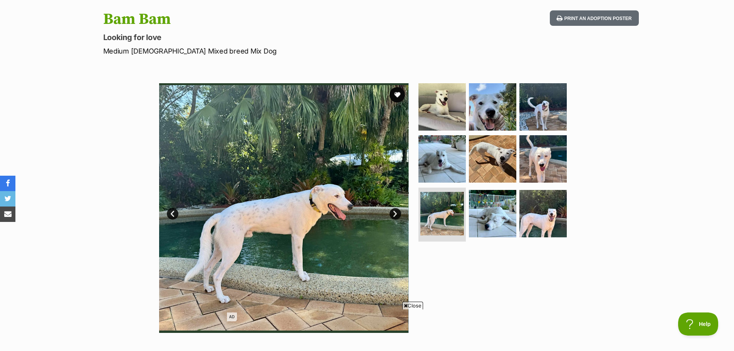
click at [394, 215] on link "Next" at bounding box center [396, 214] width 12 height 12
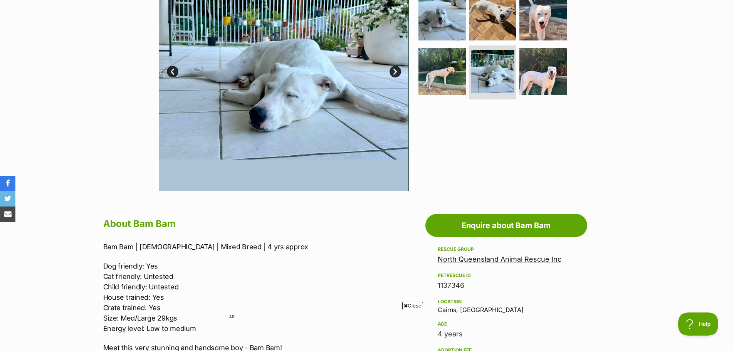
scroll to position [154, 0]
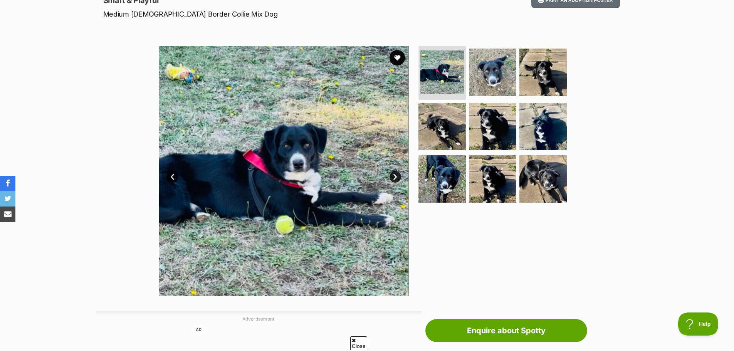
scroll to position [116, 0]
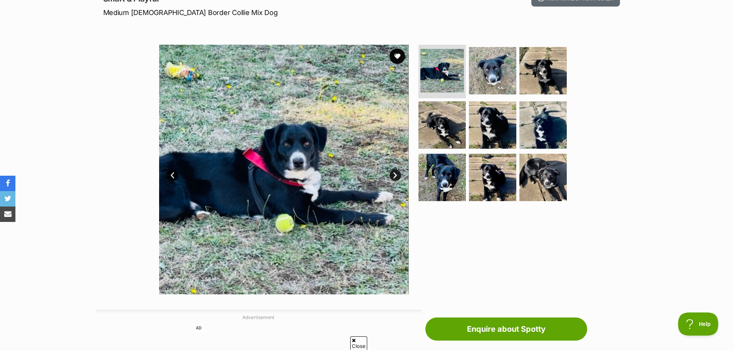
click at [394, 175] on link "Next" at bounding box center [396, 176] width 12 height 12
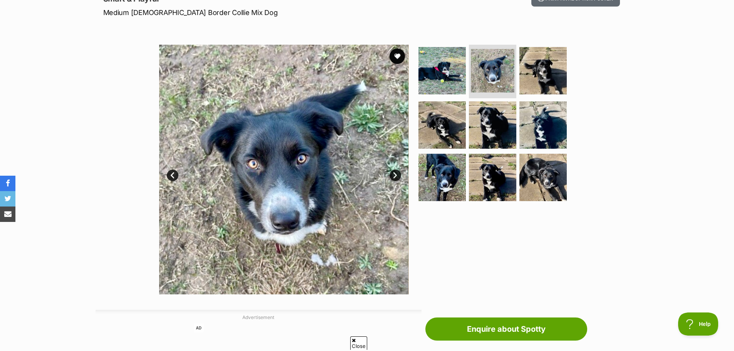
click at [394, 175] on link "Next" at bounding box center [396, 176] width 12 height 12
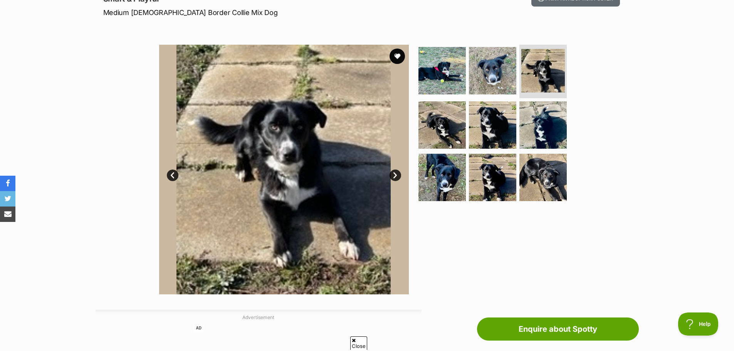
click at [394, 175] on link "Next" at bounding box center [396, 176] width 12 height 12
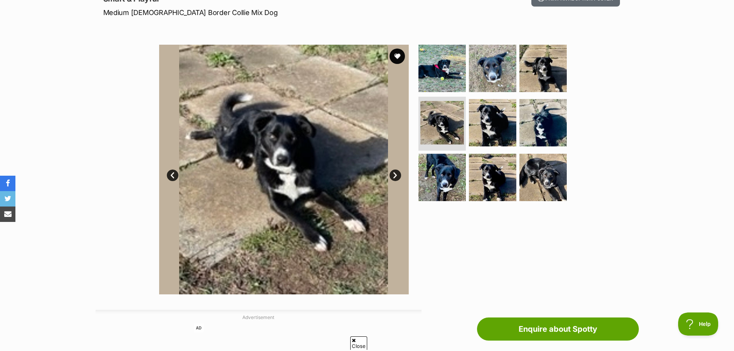
click at [394, 175] on link "Next" at bounding box center [396, 176] width 12 height 12
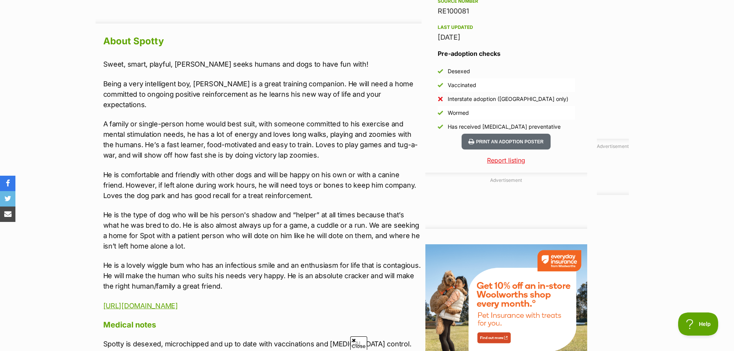
scroll to position [655, 0]
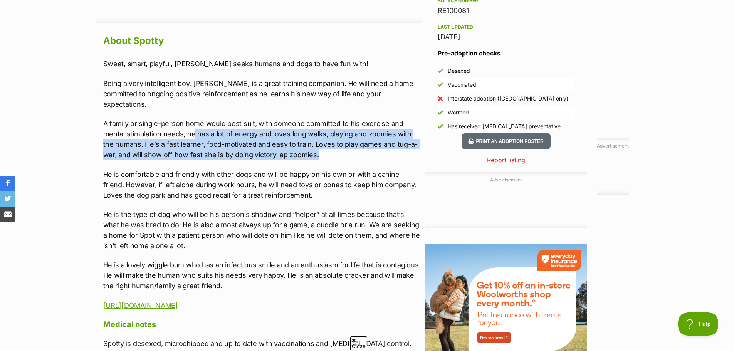
drag, startPoint x: 195, startPoint y: 123, endPoint x: 313, endPoint y: 150, distance: 120.9
click at [313, 150] on p "A family or single-person home would best suit, with someone committed to his e…" at bounding box center [262, 139] width 318 height 42
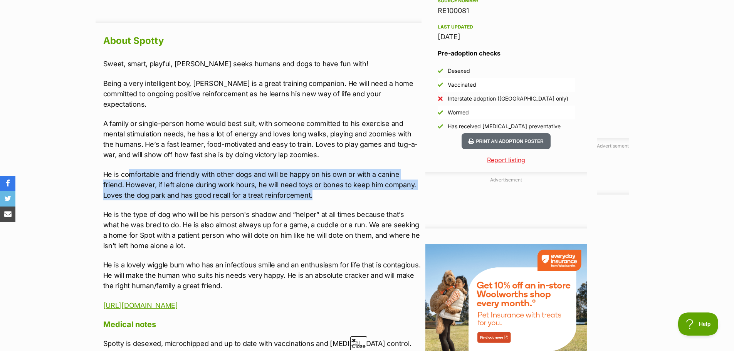
drag, startPoint x: 130, startPoint y: 165, endPoint x: 329, endPoint y: 182, distance: 199.3
click at [329, 182] on p "He is comfortable and friendly with other dogs and will be happy on his own or …" at bounding box center [262, 184] width 318 height 31
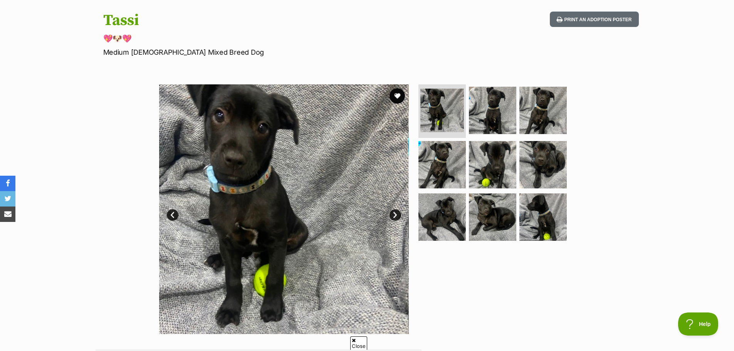
scroll to position [77, 0]
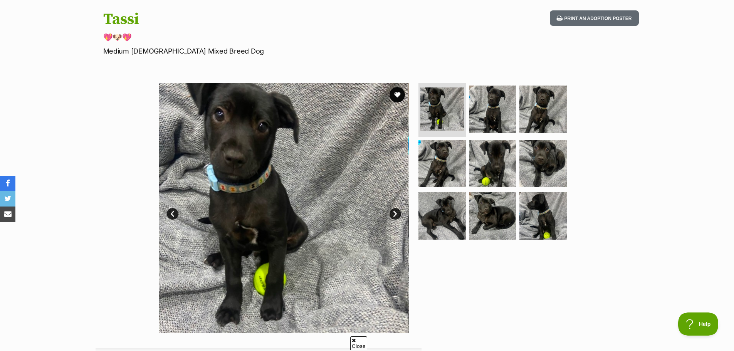
click at [395, 212] on link "Next" at bounding box center [396, 214] width 12 height 12
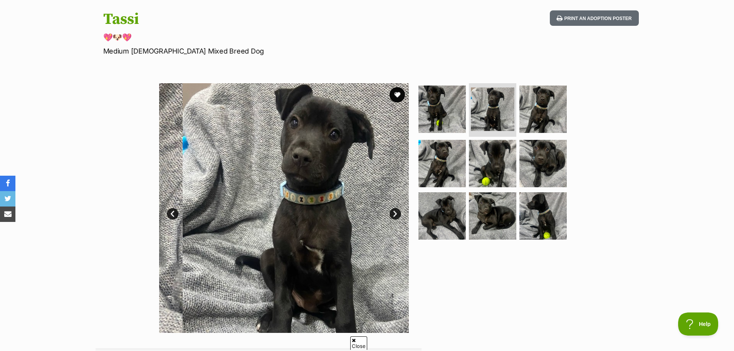
click at [395, 212] on link "Next" at bounding box center [396, 214] width 12 height 12
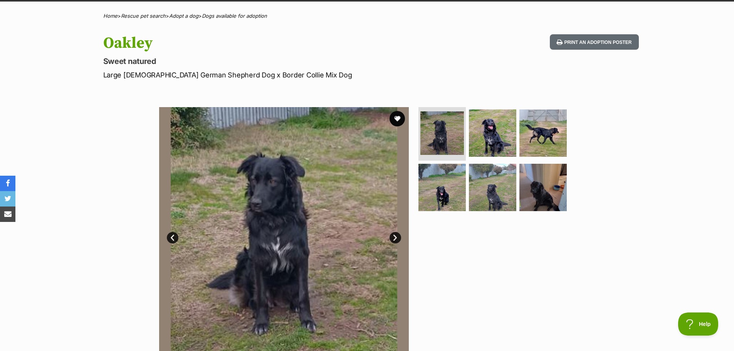
scroll to position [77, 0]
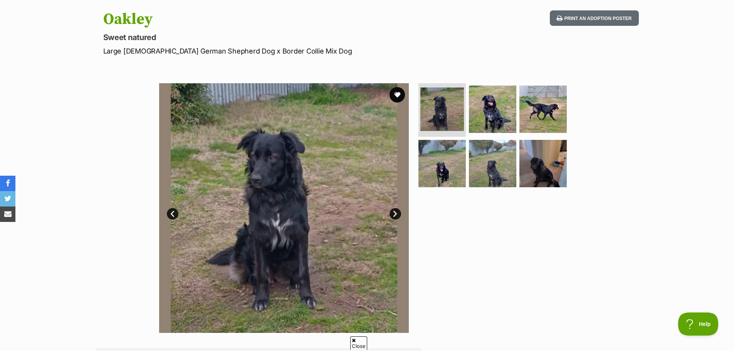
click at [397, 215] on link "Next" at bounding box center [396, 214] width 12 height 12
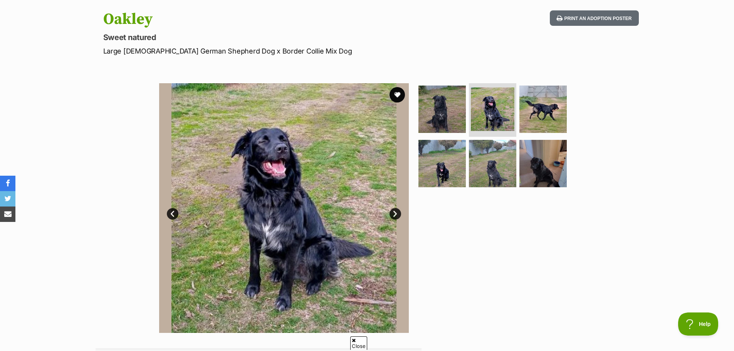
click at [397, 215] on link "Next" at bounding box center [396, 214] width 12 height 12
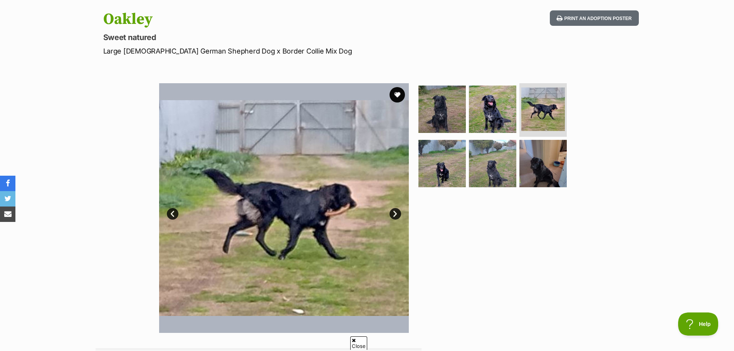
click at [397, 215] on link "Next" at bounding box center [396, 214] width 12 height 12
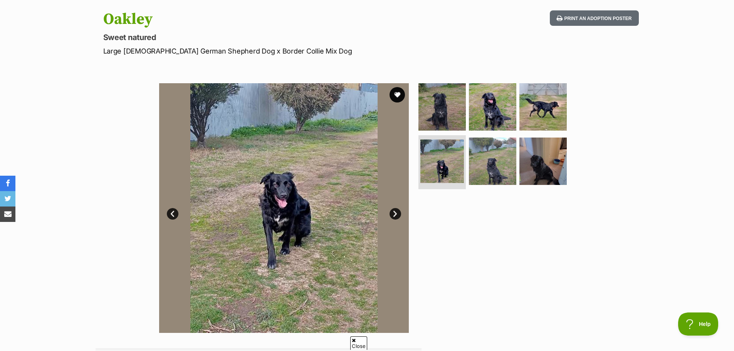
click at [397, 215] on link "Next" at bounding box center [396, 214] width 12 height 12
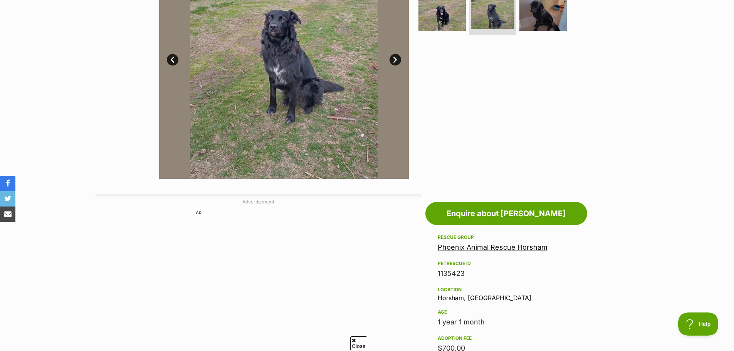
scroll to position [39, 0]
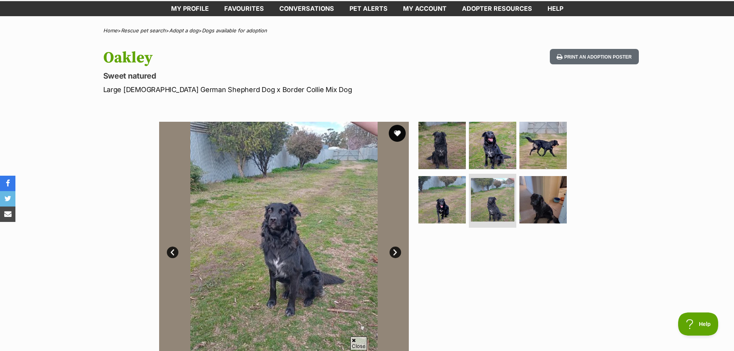
click at [396, 133] on button "favourite" at bounding box center [397, 133] width 17 height 17
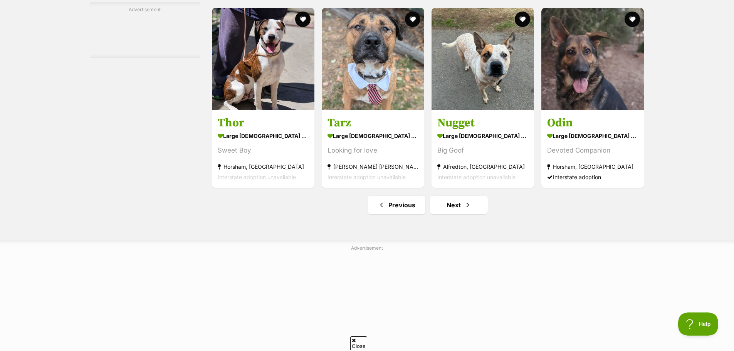
scroll to position [3546, 0]
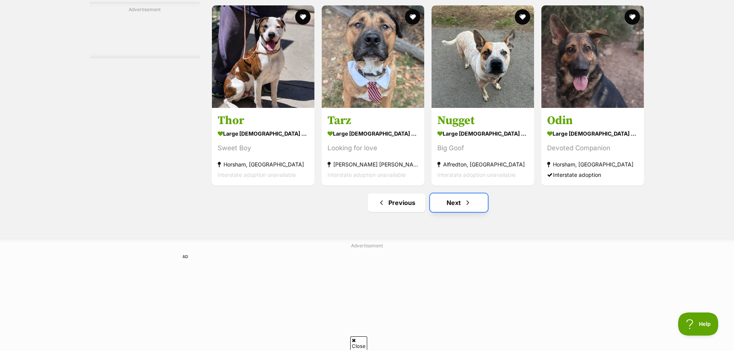
click at [476, 206] on link "Next" at bounding box center [459, 203] width 58 height 19
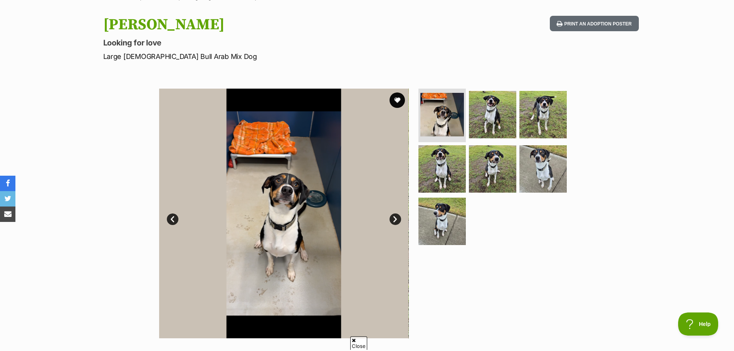
scroll to position [116, 0]
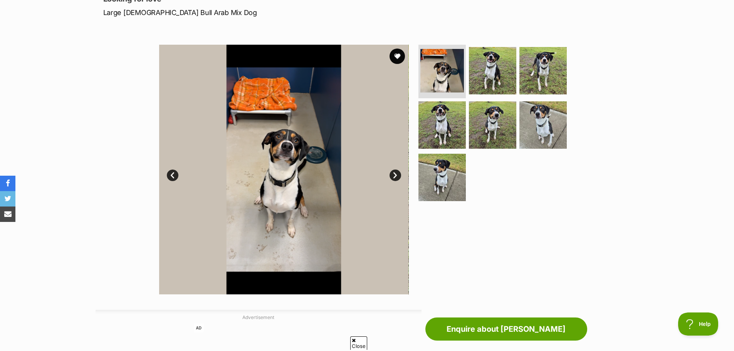
click at [397, 176] on link "Next" at bounding box center [396, 176] width 12 height 12
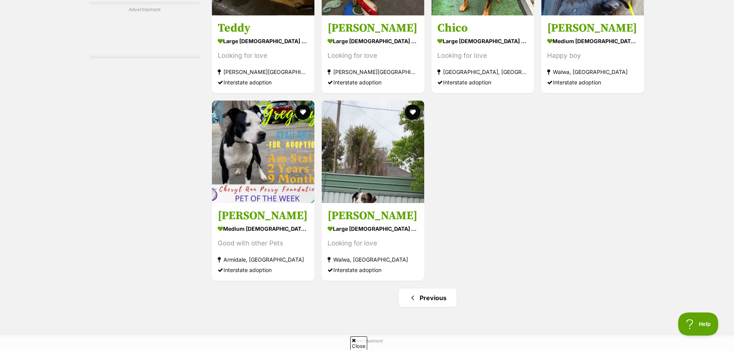
scroll to position [2698, 0]
